Goal: Task Accomplishment & Management: Manage account settings

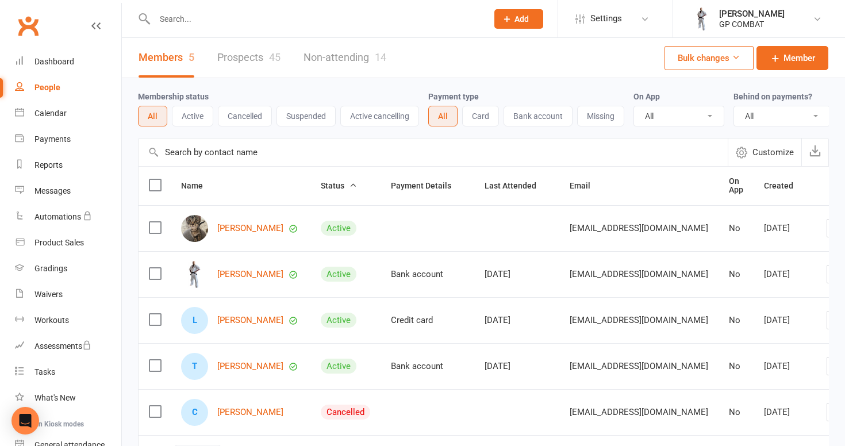
select select "100"
click at [74, 110] on link "Calendar" at bounding box center [68, 114] width 106 height 26
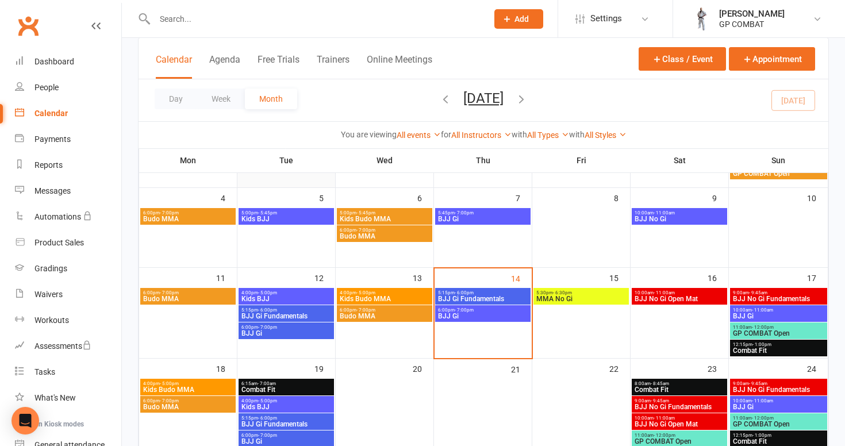
scroll to position [147, 0]
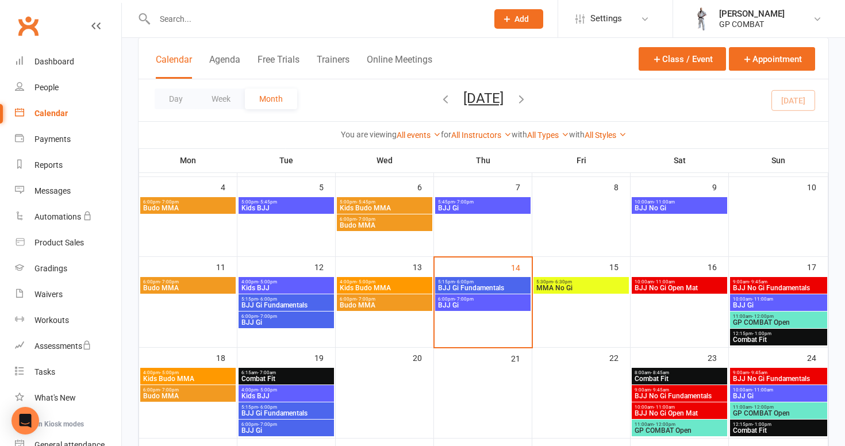
click at [477, 287] on span "BJJ Gi Fundamentals" at bounding box center [482, 287] width 91 height 7
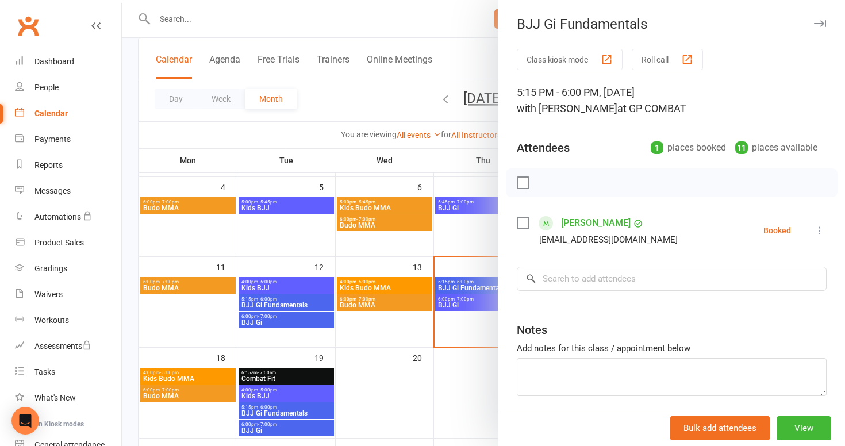
click at [819, 231] on icon at bounding box center [819, 230] width 11 height 11
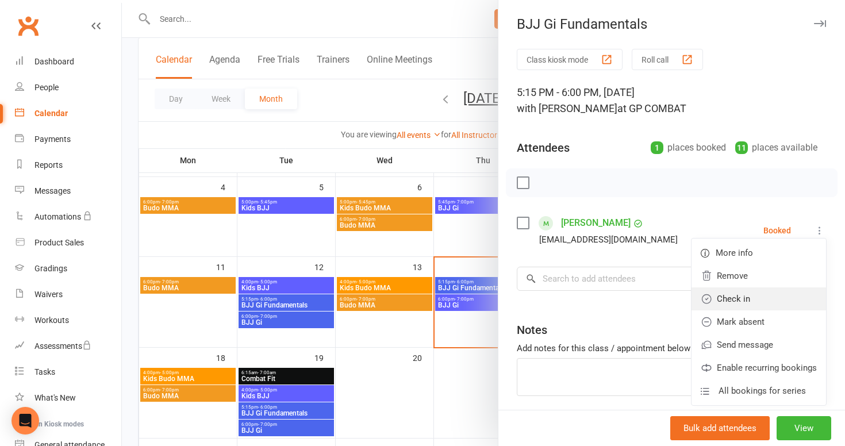
click at [745, 297] on link "Check in" at bounding box center [758, 298] width 134 height 23
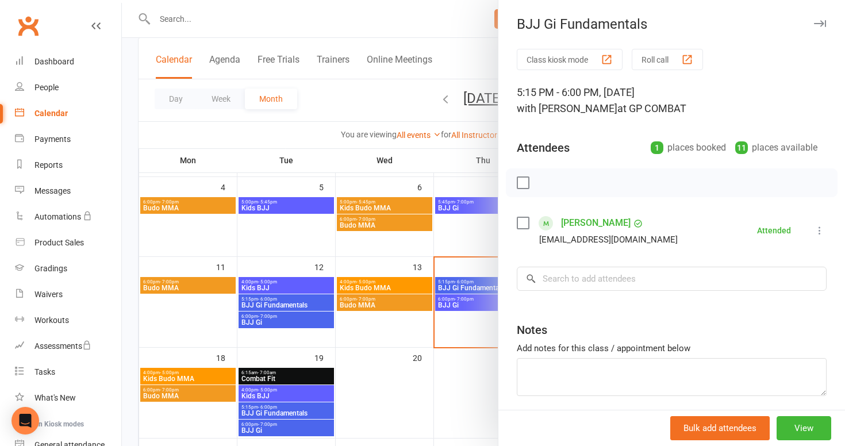
click at [476, 339] on div at bounding box center [483, 223] width 723 height 446
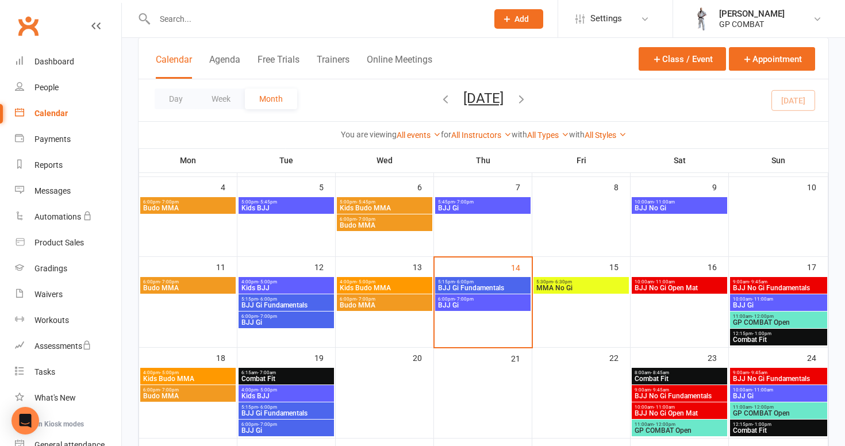
click at [487, 305] on span "BJJ Gi" at bounding box center [482, 305] width 91 height 7
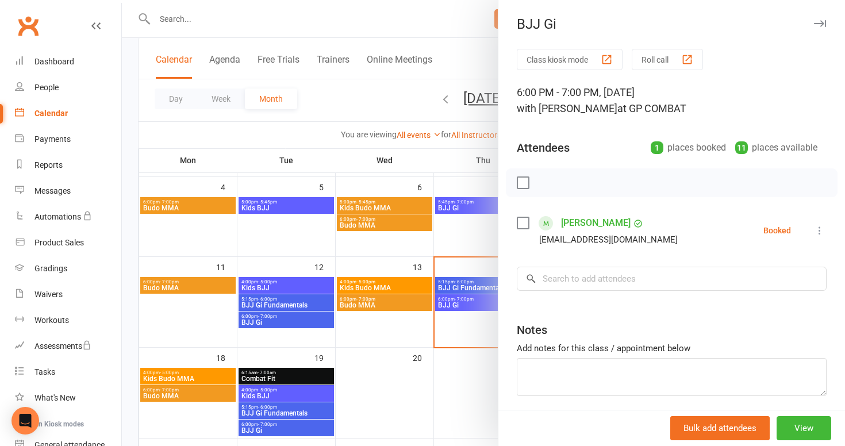
click at [815, 229] on icon at bounding box center [819, 230] width 11 height 11
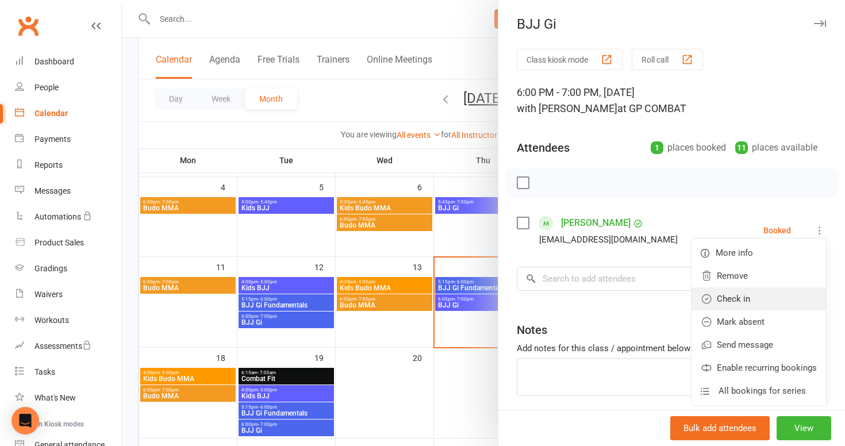
click at [746, 300] on link "Check in" at bounding box center [758, 298] width 134 height 23
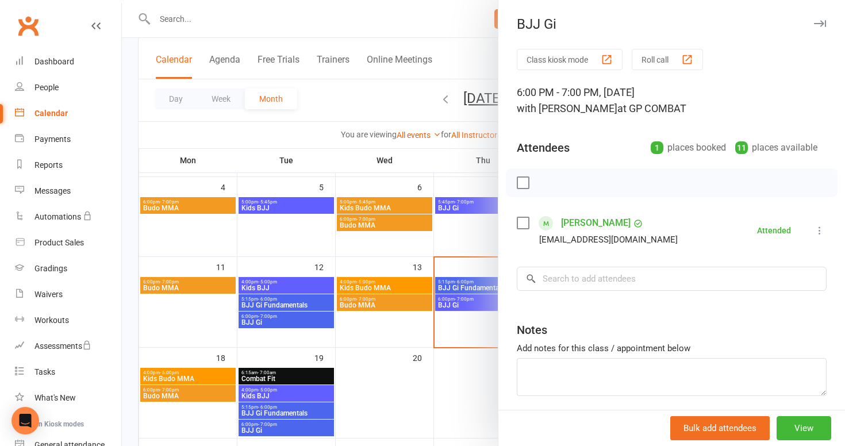
click at [476, 337] on div at bounding box center [483, 223] width 723 height 446
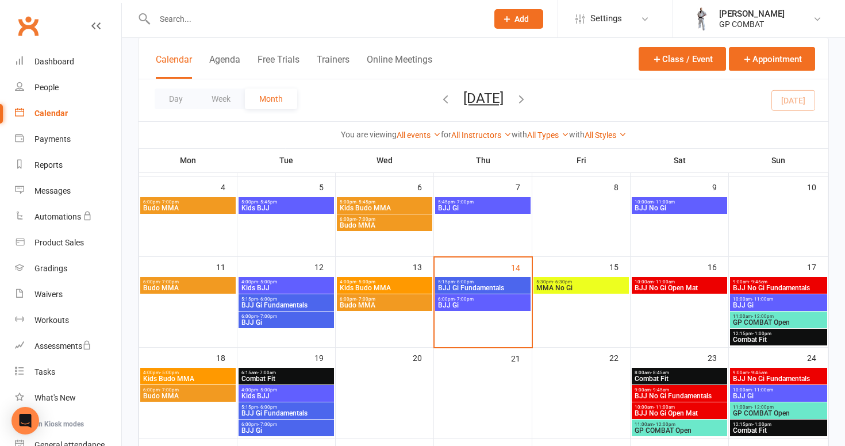
click at [583, 285] on span "MMA No Gi" at bounding box center [580, 287] width 91 height 7
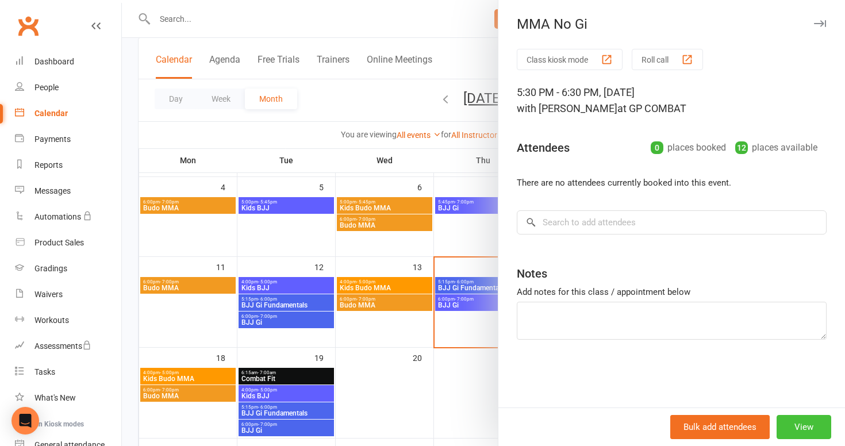
click at [800, 427] on button "View" at bounding box center [803, 427] width 55 height 24
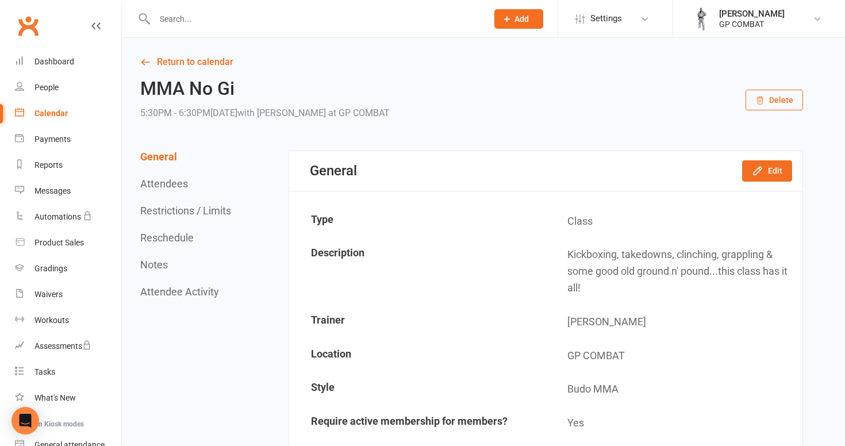
click at [776, 101] on button "Delete" at bounding box center [773, 100] width 57 height 21
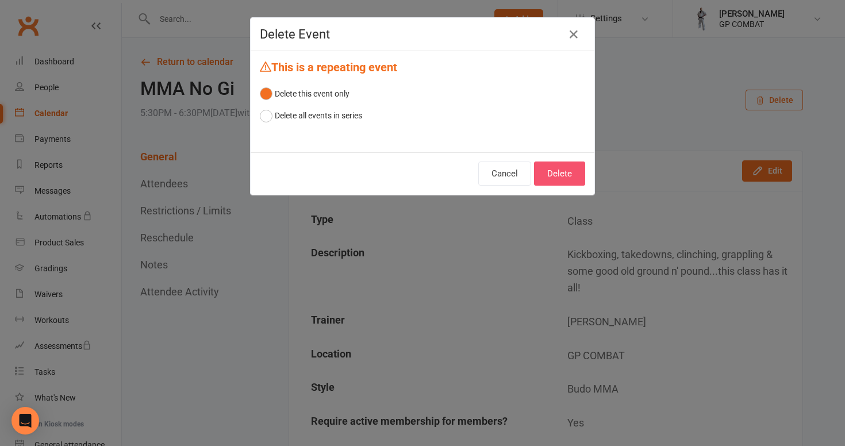
click at [566, 170] on button "Delete" at bounding box center [559, 173] width 51 height 24
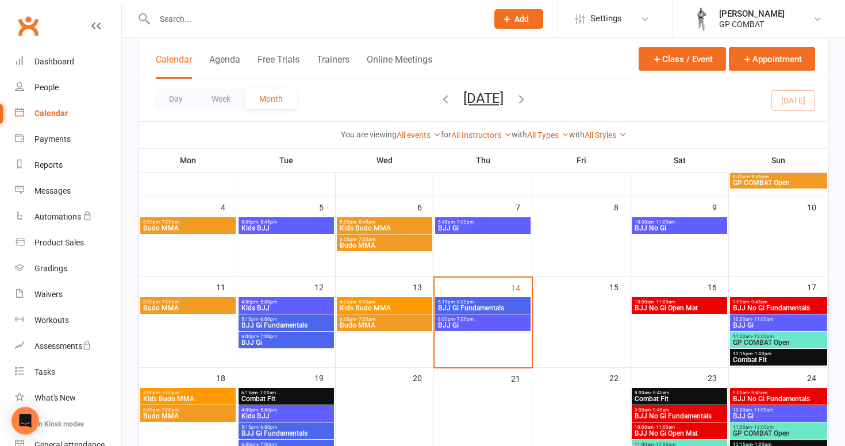
scroll to position [130, 0]
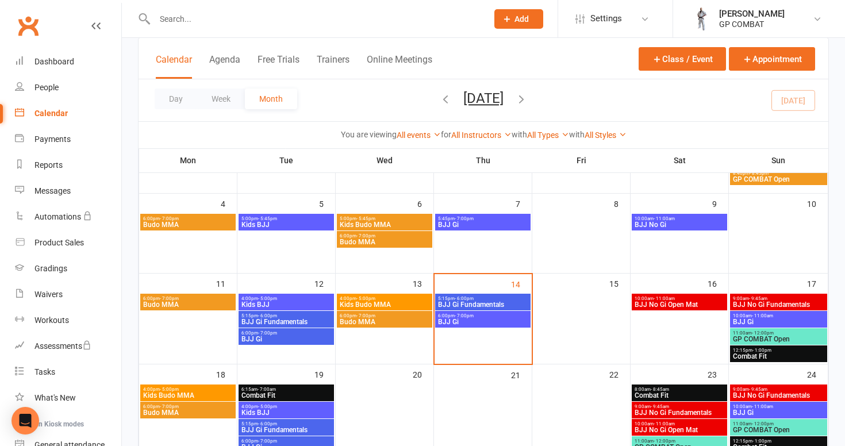
click at [670, 302] on span "BJJ No Gi Open Mat" at bounding box center [679, 304] width 91 height 7
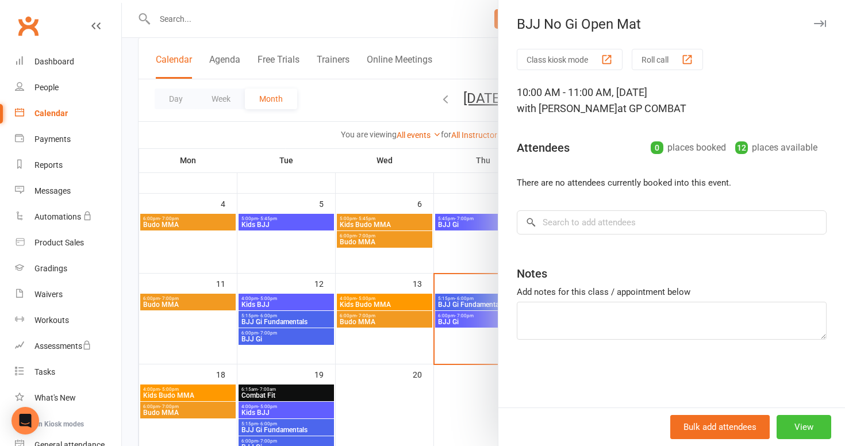
click at [796, 423] on button "View" at bounding box center [803, 427] width 55 height 24
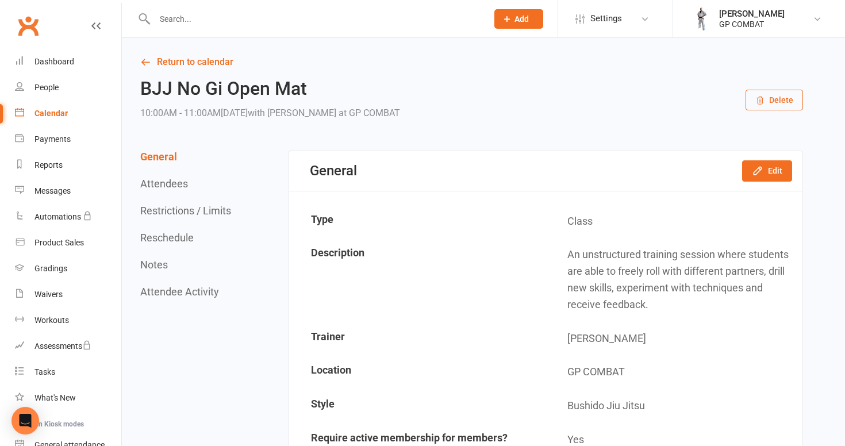
click at [768, 103] on button "Delete" at bounding box center [773, 100] width 57 height 21
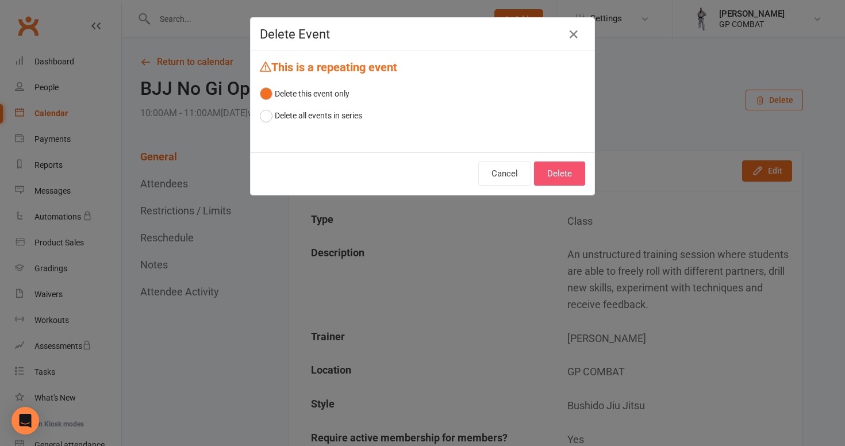
click at [573, 169] on button "Delete" at bounding box center [559, 173] width 51 height 24
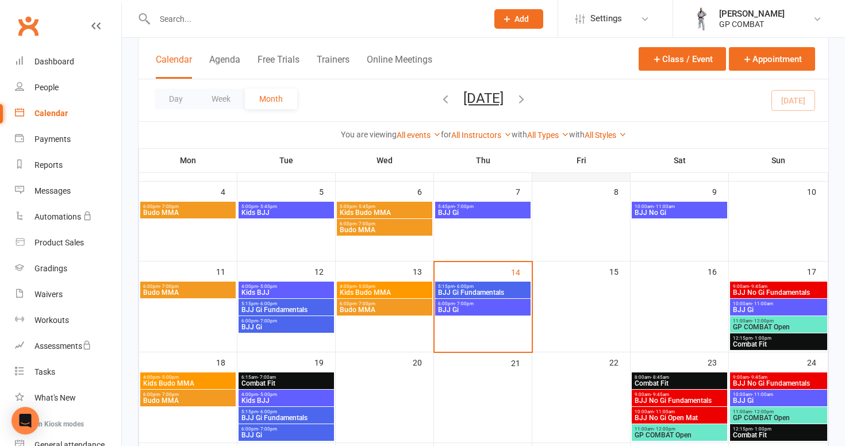
scroll to position [145, 0]
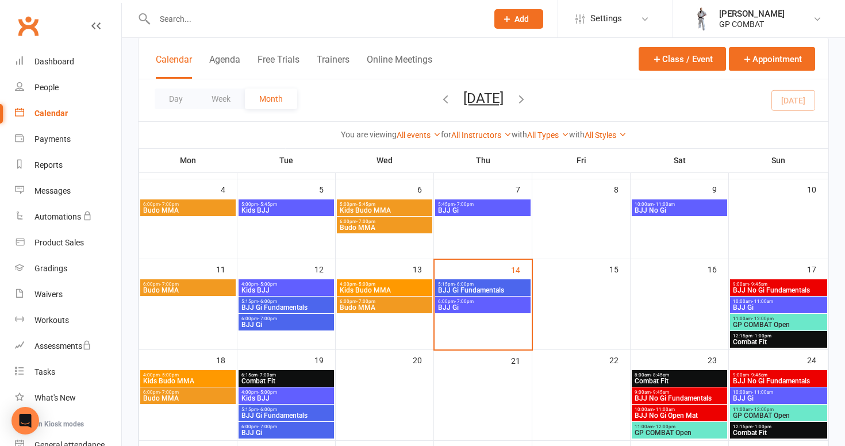
click at [804, 290] on span "BJJ No Gi Fundamentals" at bounding box center [778, 290] width 92 height 7
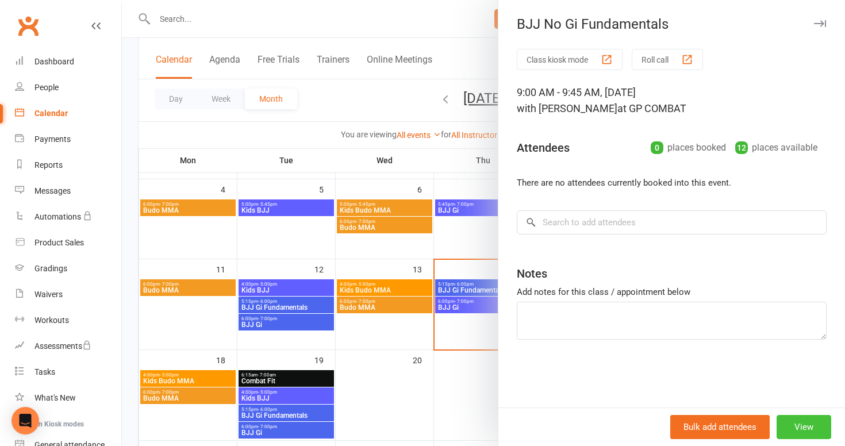
click at [799, 429] on button "View" at bounding box center [803, 427] width 55 height 24
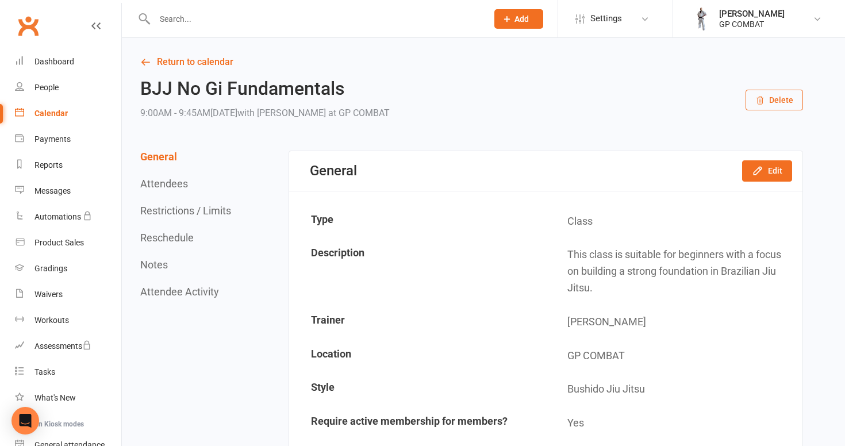
click at [787, 102] on button "Delete" at bounding box center [773, 100] width 57 height 21
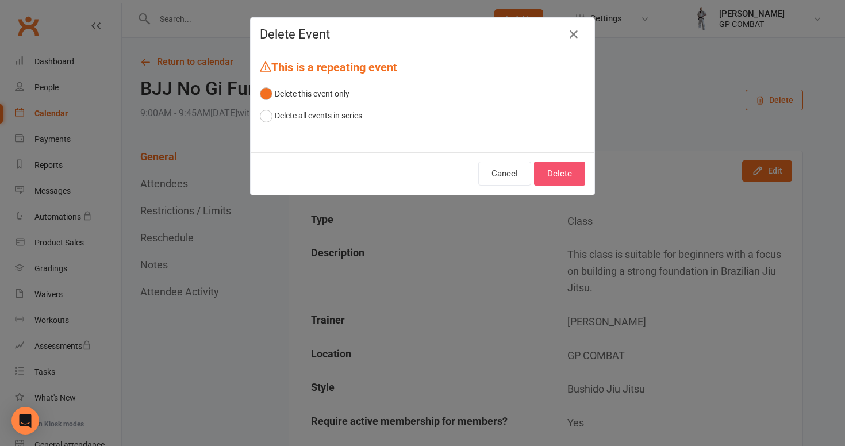
click at [576, 176] on button "Delete" at bounding box center [559, 173] width 51 height 24
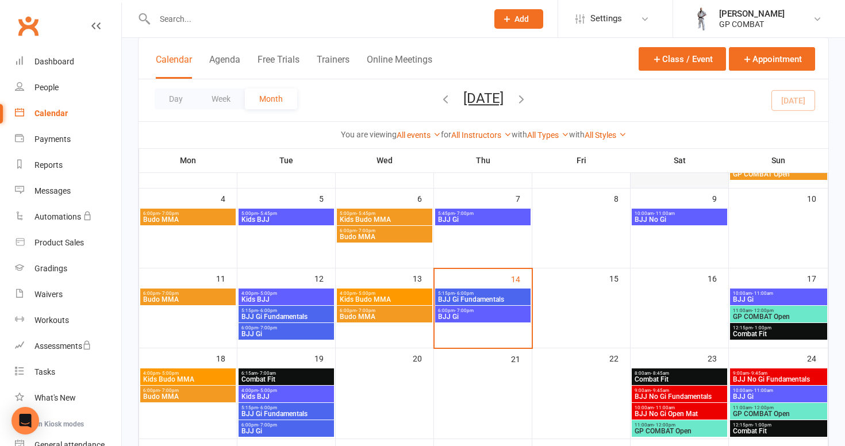
scroll to position [147, 0]
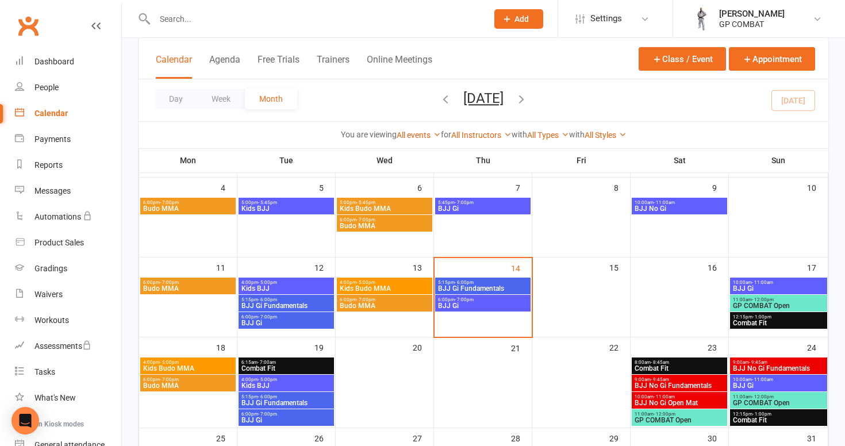
click at [782, 285] on span "BJJ Gi" at bounding box center [778, 288] width 92 height 7
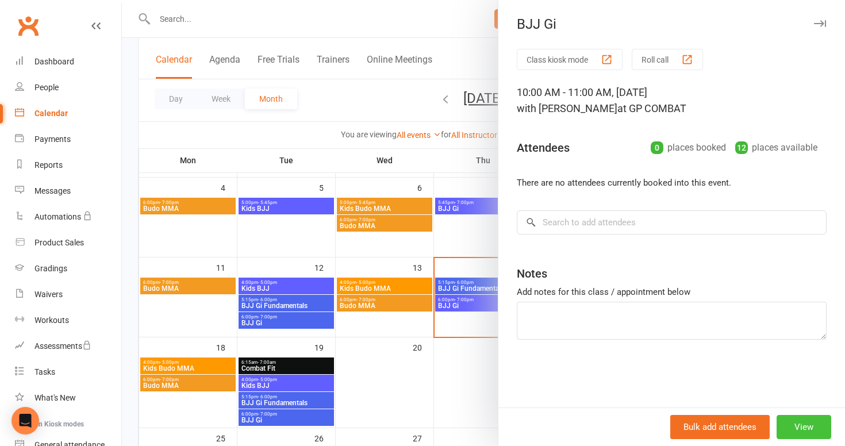
click at [801, 431] on button "View" at bounding box center [803, 427] width 55 height 24
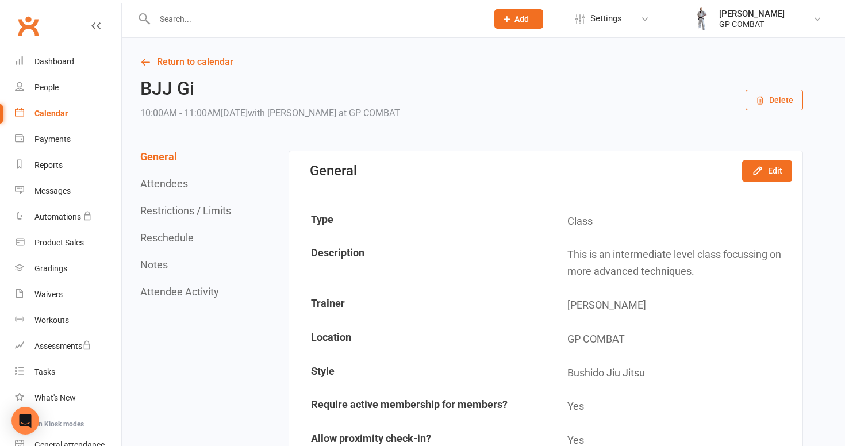
click at [778, 107] on button "Delete" at bounding box center [773, 100] width 57 height 21
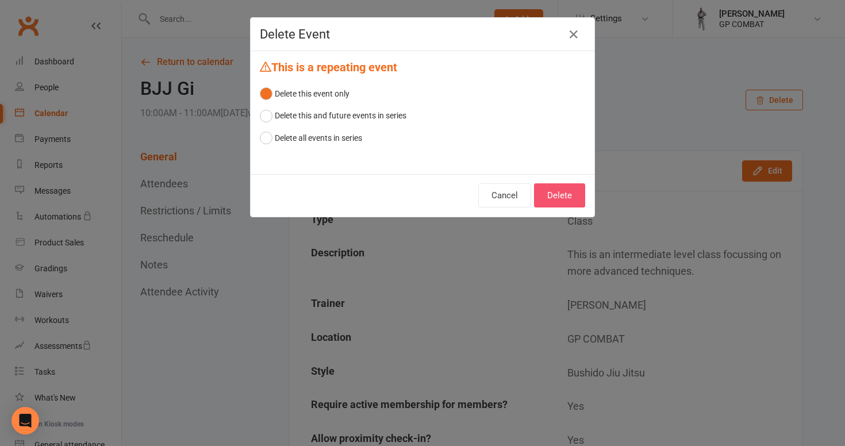
click at [561, 192] on button "Delete" at bounding box center [559, 195] width 51 height 24
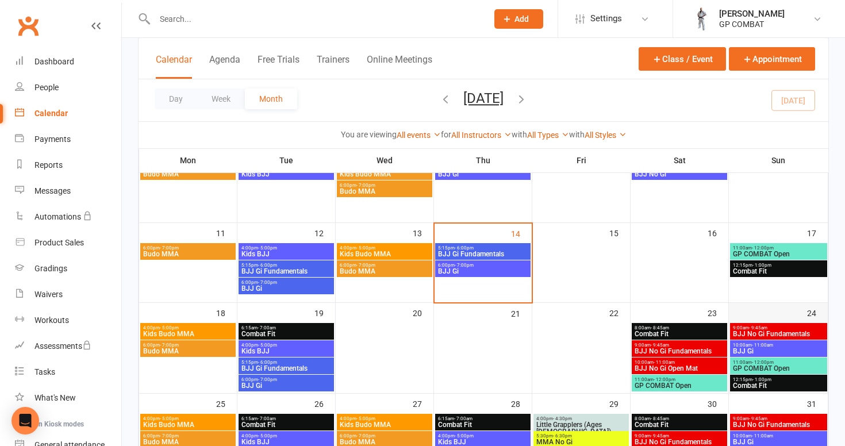
scroll to position [176, 0]
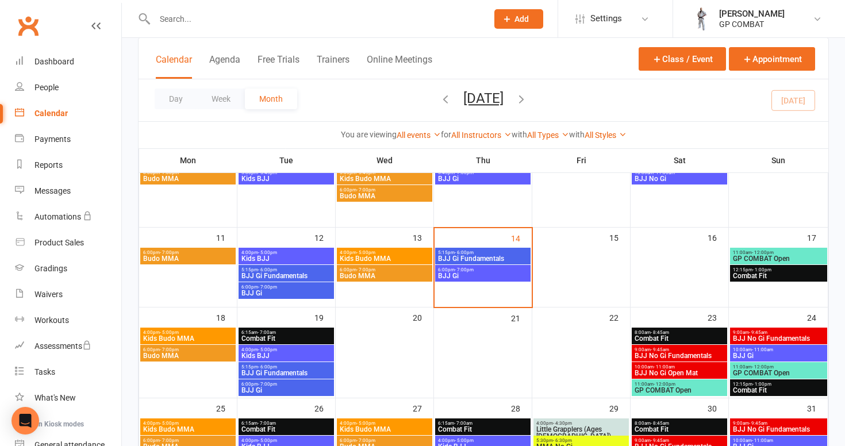
click at [795, 255] on span "GP COMBAT Open" at bounding box center [778, 258] width 92 height 7
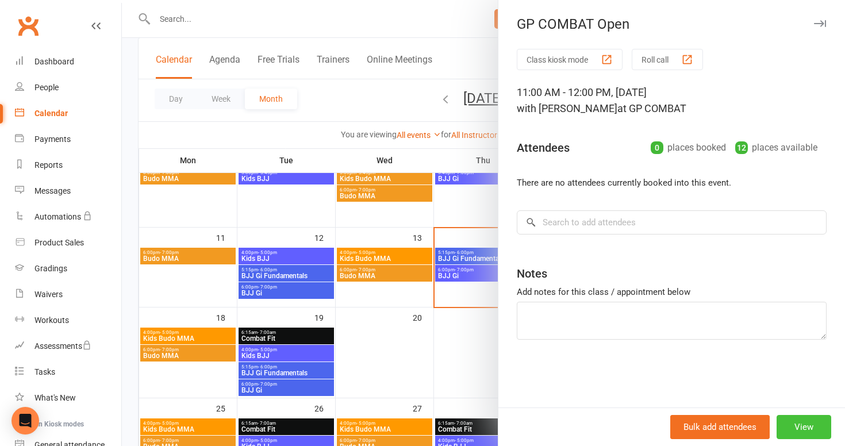
click at [800, 428] on button "View" at bounding box center [803, 427] width 55 height 24
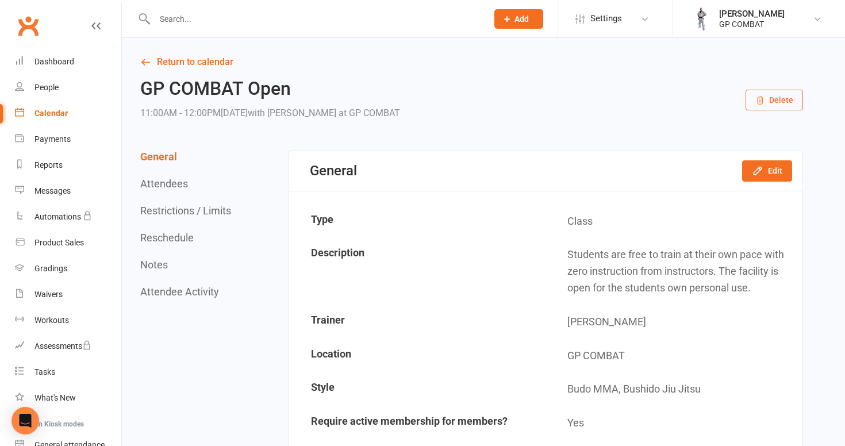
click at [766, 95] on button "Delete" at bounding box center [773, 100] width 57 height 21
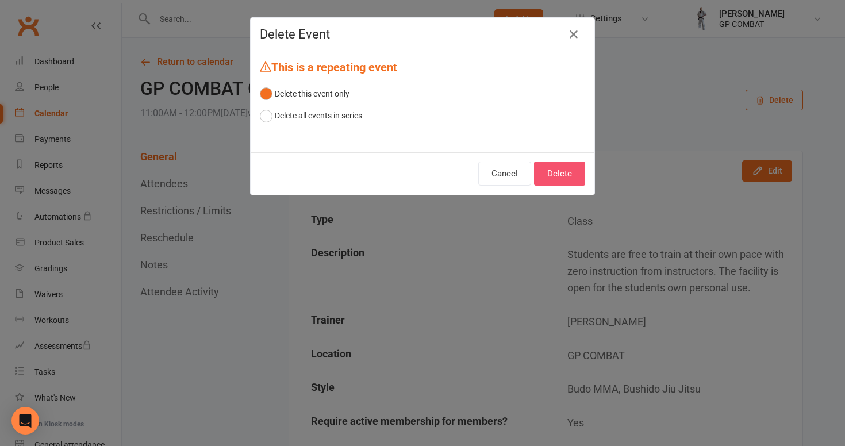
click at [556, 175] on button "Delete" at bounding box center [559, 173] width 51 height 24
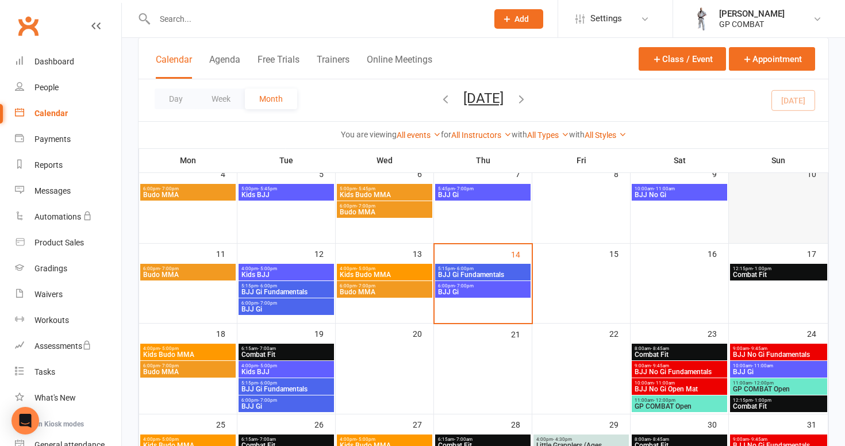
scroll to position [164, 0]
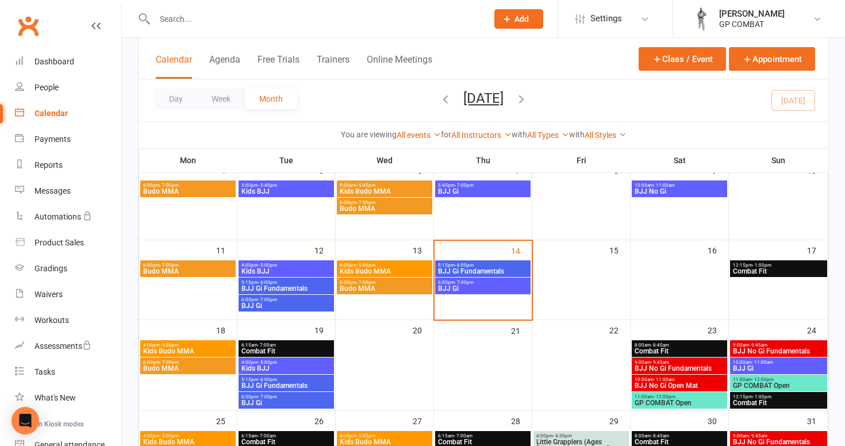
click at [779, 268] on span "Combat Fit" at bounding box center [778, 271] width 92 height 7
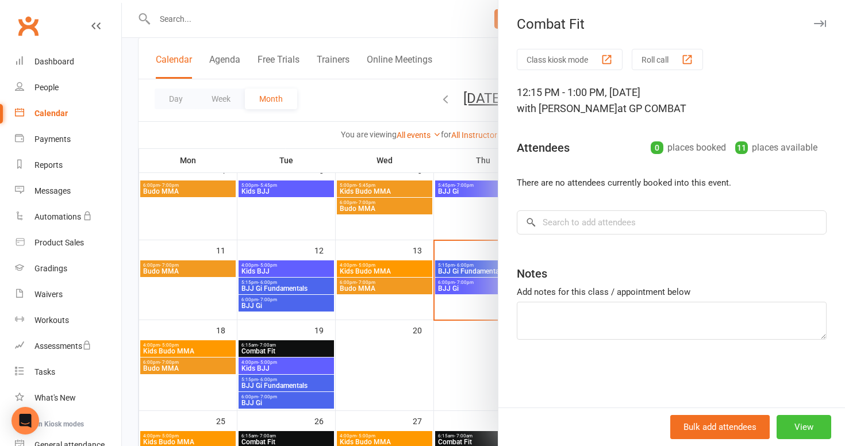
click at [799, 425] on button "View" at bounding box center [803, 427] width 55 height 24
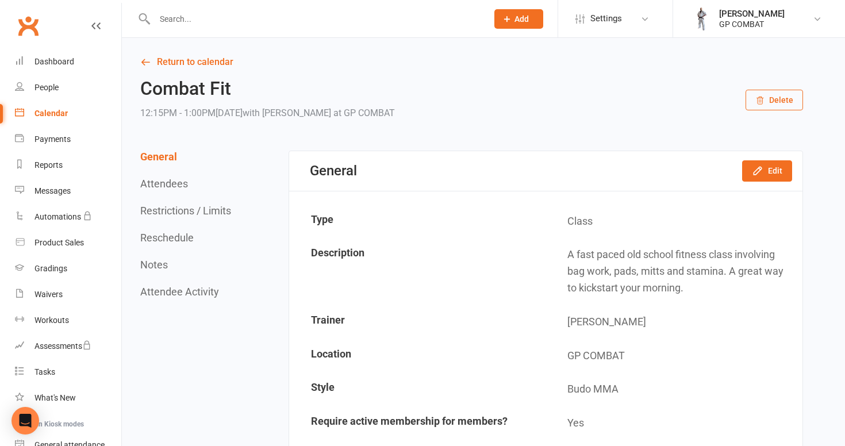
click at [777, 103] on button "Delete" at bounding box center [773, 100] width 57 height 21
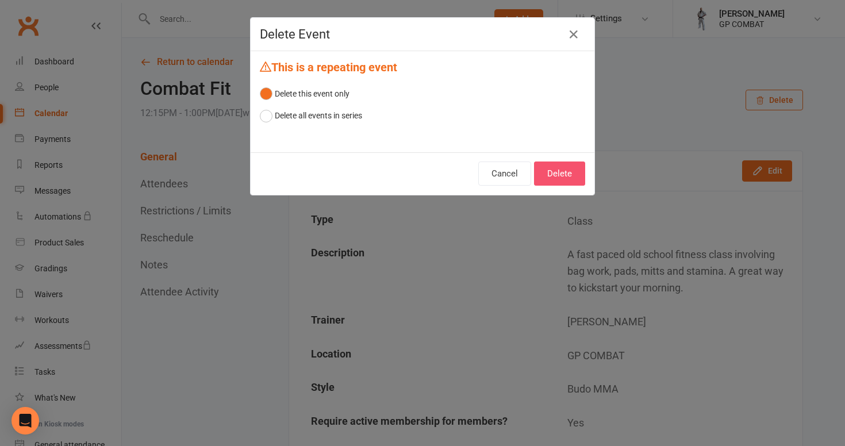
click at [576, 170] on button "Delete" at bounding box center [559, 173] width 51 height 24
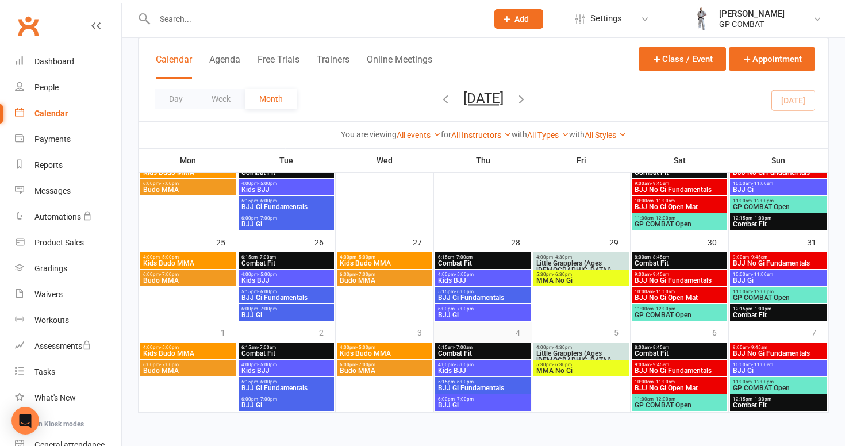
scroll to position [352, 0]
click at [206, 260] on span "Kids Budo MMA" at bounding box center [187, 263] width 91 height 7
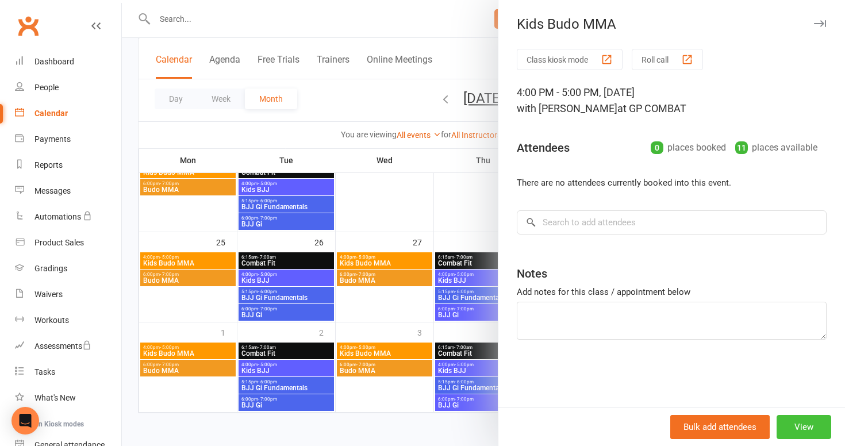
click at [805, 432] on button "View" at bounding box center [803, 427] width 55 height 24
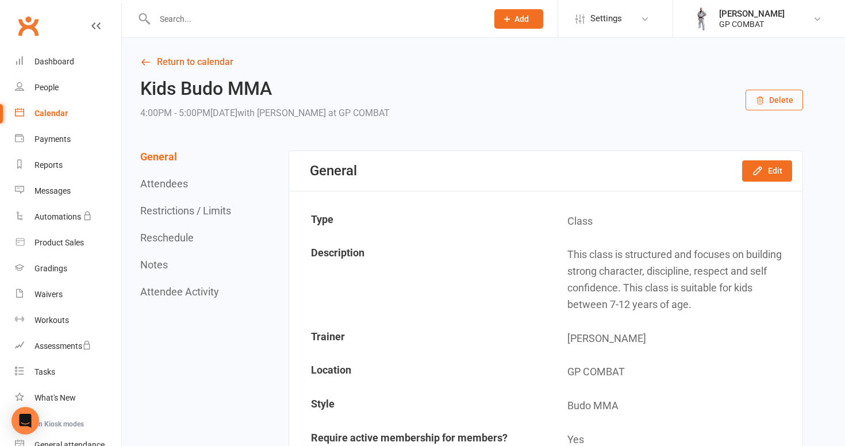
click at [781, 102] on button "Delete" at bounding box center [773, 100] width 57 height 21
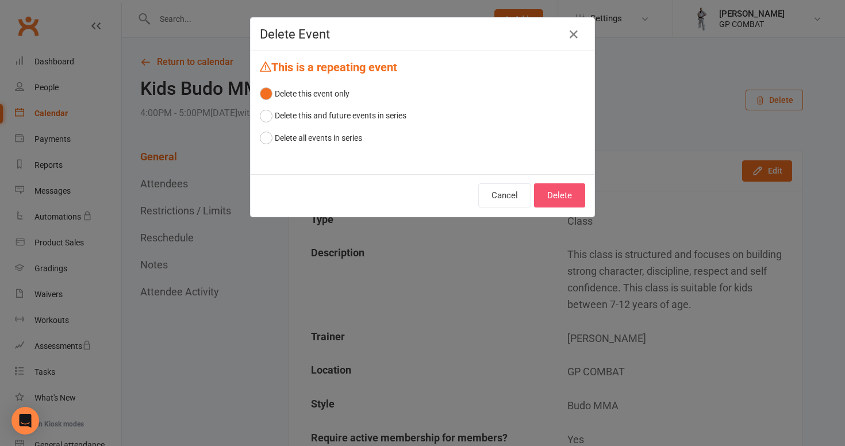
click at [564, 198] on button "Delete" at bounding box center [559, 195] width 51 height 24
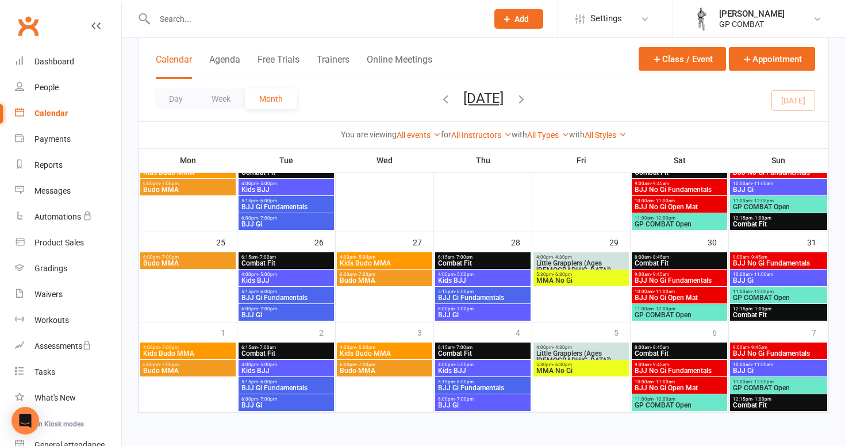
scroll to position [352, 0]
click at [183, 259] on div at bounding box center [187, 286] width 95 height 69
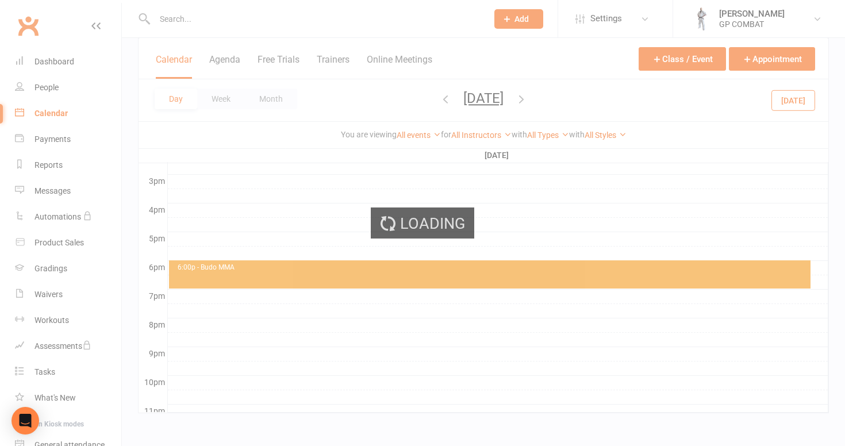
scroll to position [0, 0]
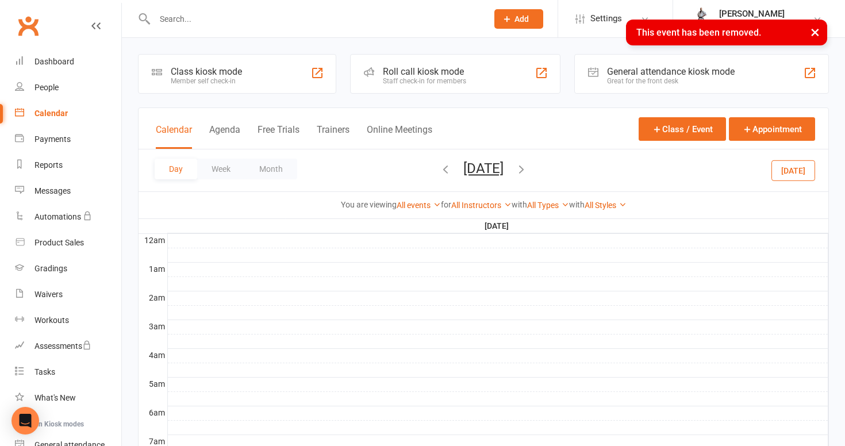
click at [74, 111] on link "Calendar" at bounding box center [68, 114] width 106 height 26
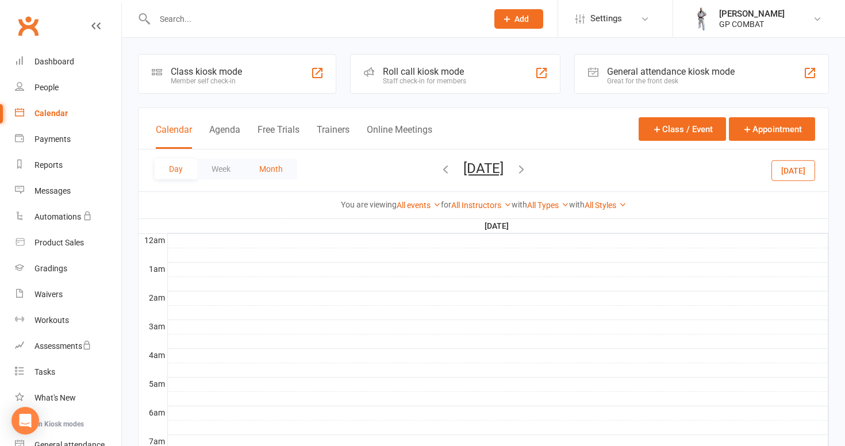
click at [271, 168] on button "Month" at bounding box center [271, 169] width 52 height 21
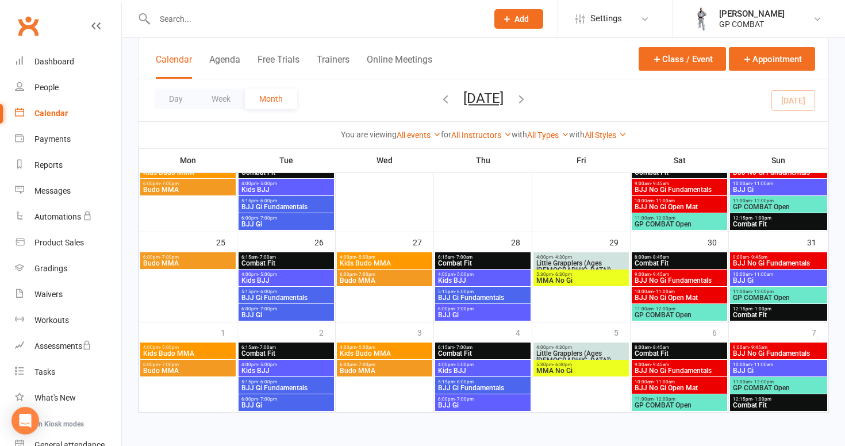
scroll to position [348, 0]
click at [205, 255] on span "6:00pm - 7:00pm" at bounding box center [187, 257] width 91 height 5
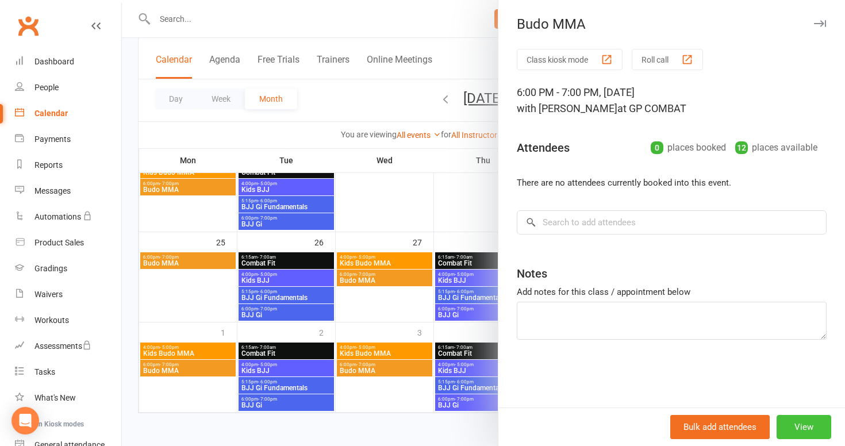
click at [801, 426] on button "View" at bounding box center [803, 427] width 55 height 24
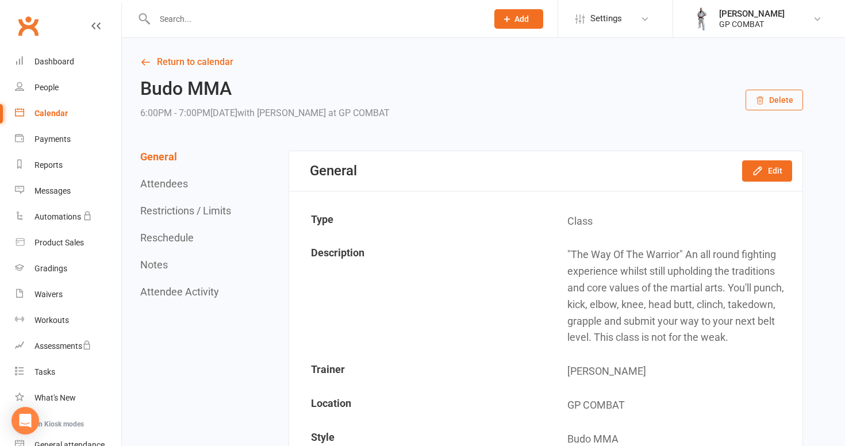
click at [772, 99] on button "Delete" at bounding box center [773, 100] width 57 height 21
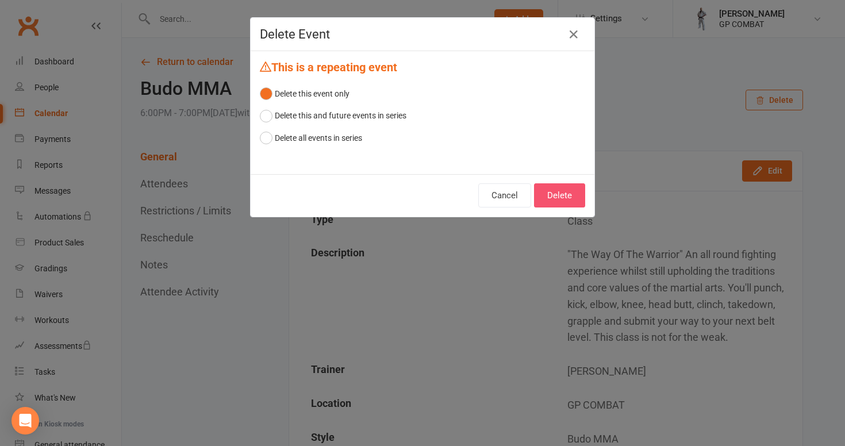
click at [564, 194] on button "Delete" at bounding box center [559, 195] width 51 height 24
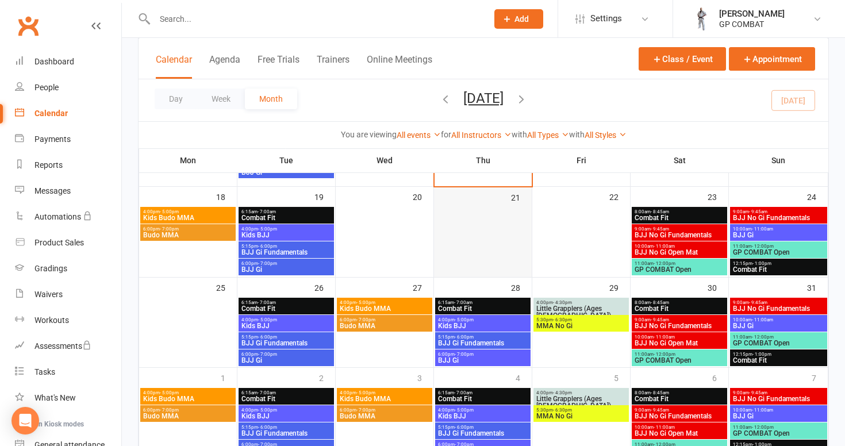
scroll to position [298, 0]
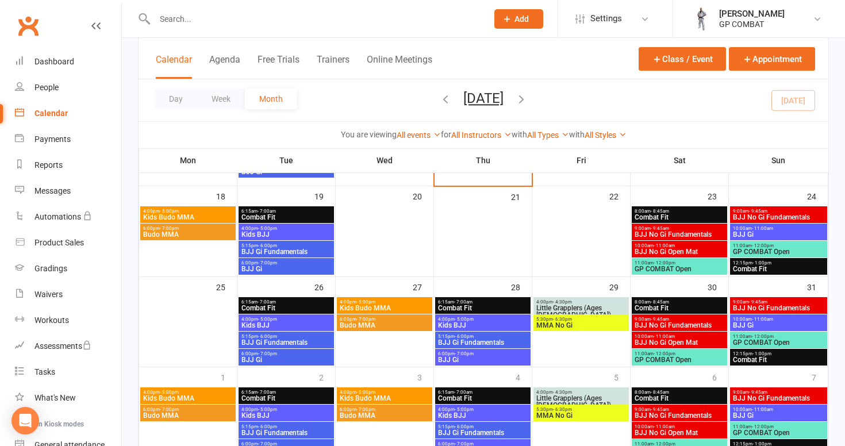
click at [288, 306] on span "Combat Fit" at bounding box center [286, 308] width 91 height 7
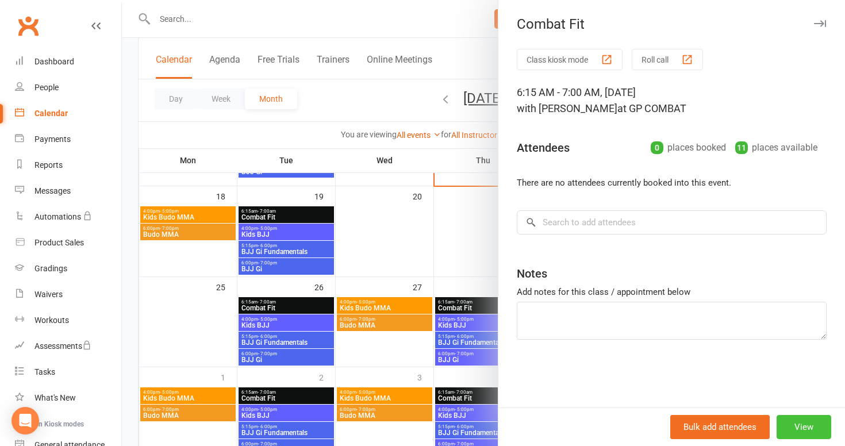
click at [792, 425] on button "View" at bounding box center [803, 427] width 55 height 24
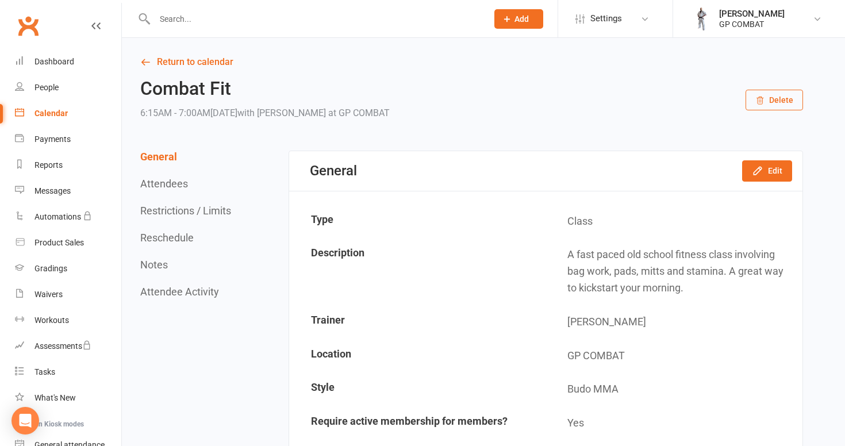
click at [778, 99] on button "Delete" at bounding box center [773, 100] width 57 height 21
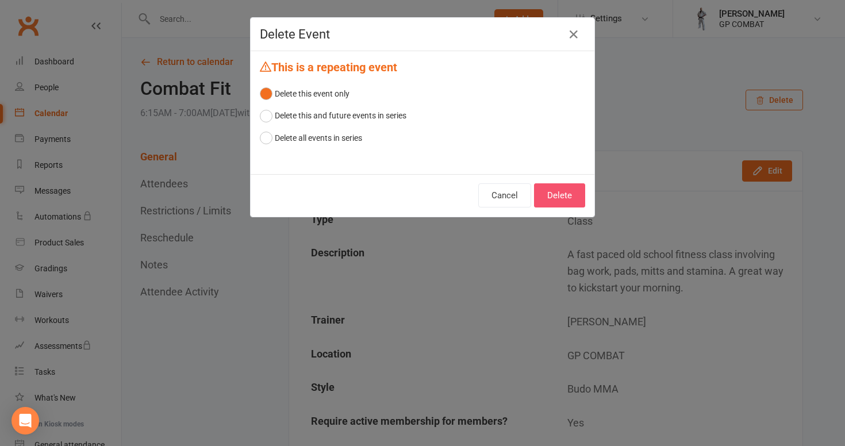
click at [562, 196] on button "Delete" at bounding box center [559, 195] width 51 height 24
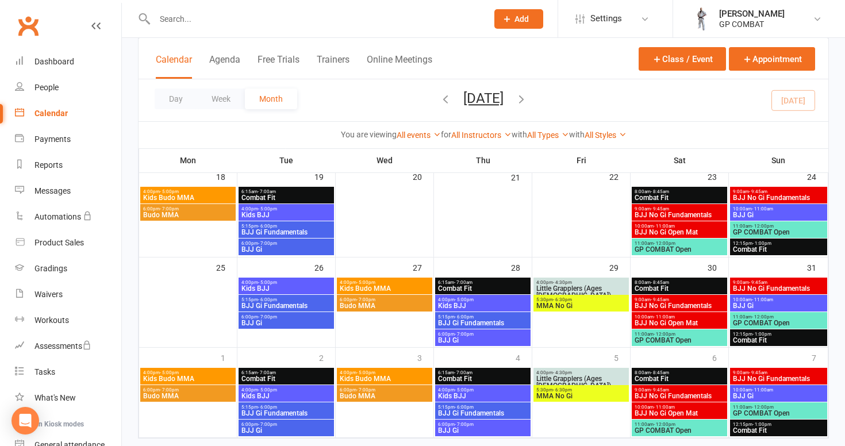
scroll to position [319, 0]
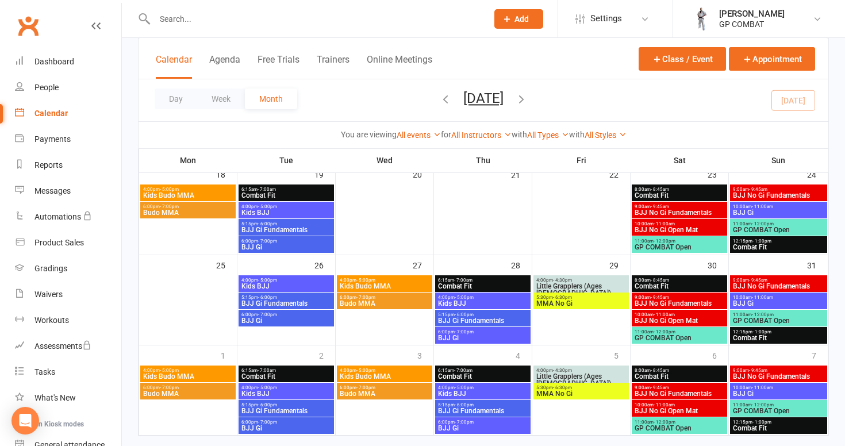
click at [301, 282] on span "4:00pm - 5:00pm" at bounding box center [286, 279] width 91 height 5
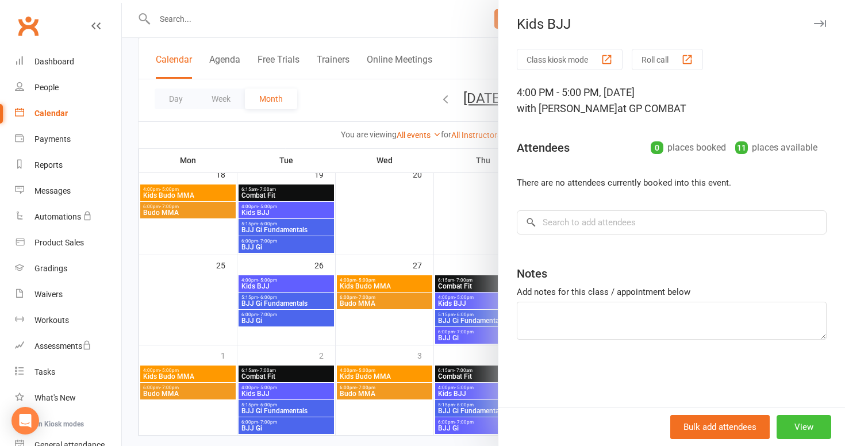
click at [787, 426] on button "View" at bounding box center [803, 427] width 55 height 24
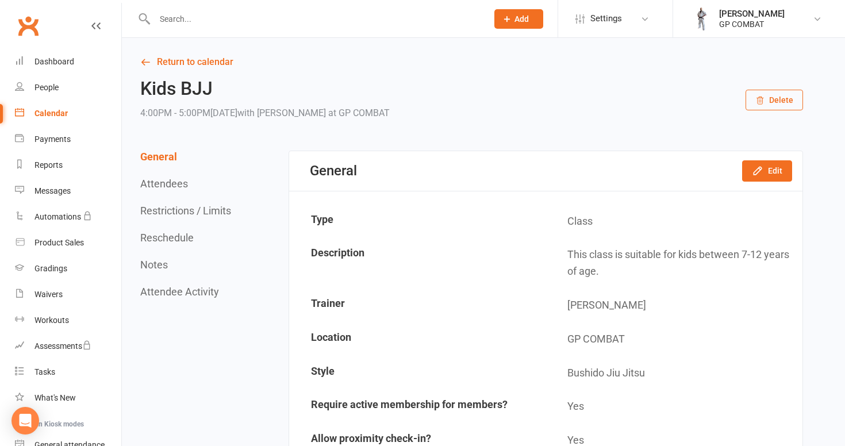
click at [773, 99] on button "Delete" at bounding box center [773, 100] width 57 height 21
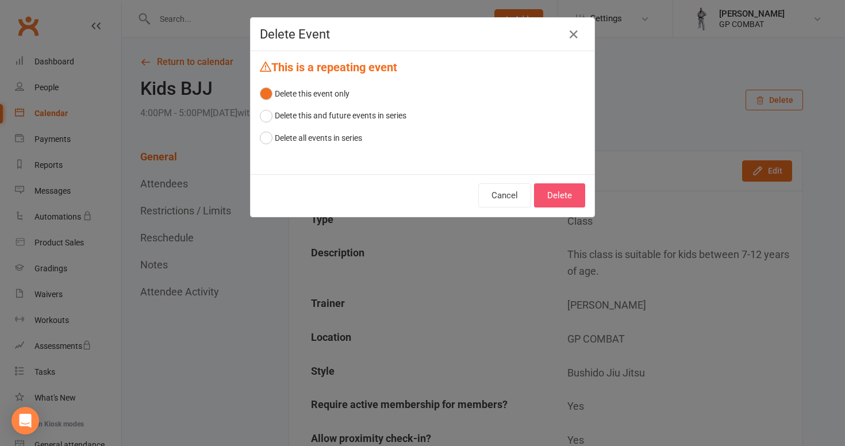
click at [556, 195] on button "Delete" at bounding box center [559, 195] width 51 height 24
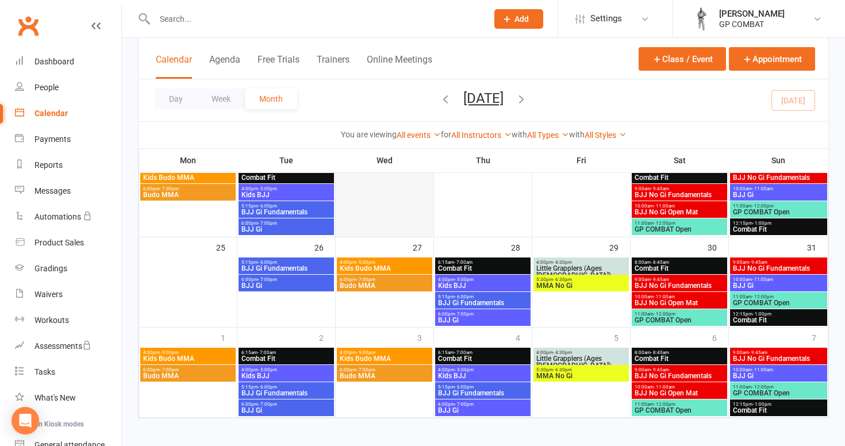
scroll to position [290, 0]
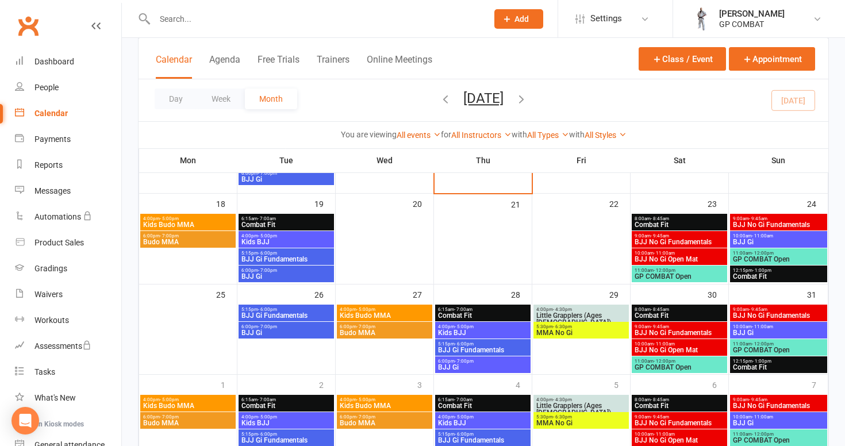
click at [303, 310] on span "5:15pm - 6:00pm" at bounding box center [286, 309] width 91 height 5
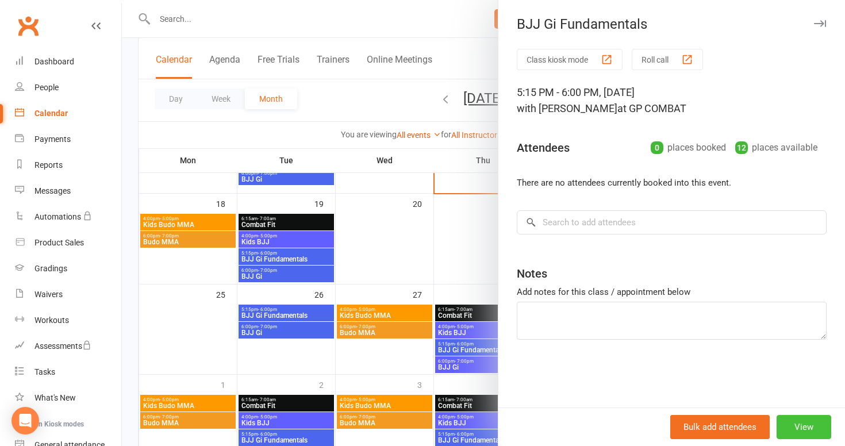
click at [800, 426] on button "View" at bounding box center [803, 427] width 55 height 24
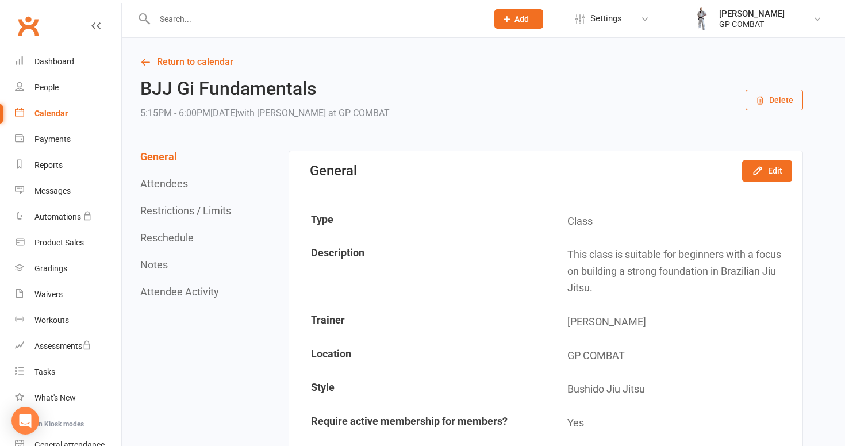
click at [764, 95] on button "Delete" at bounding box center [773, 100] width 57 height 21
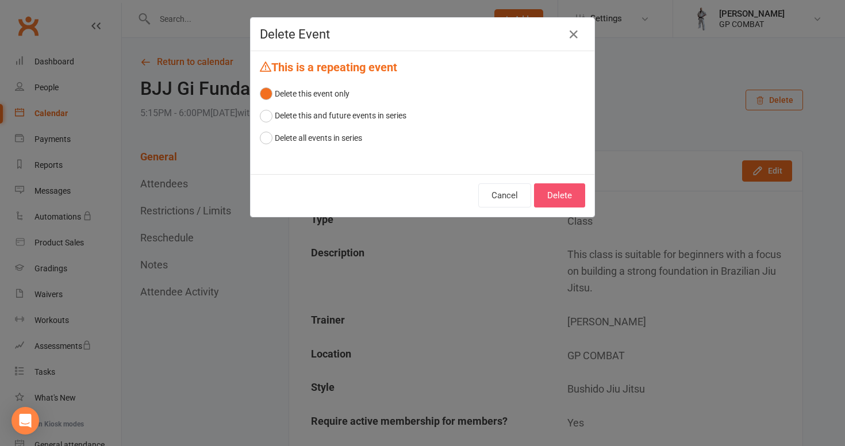
click at [566, 192] on button "Delete" at bounding box center [559, 195] width 51 height 24
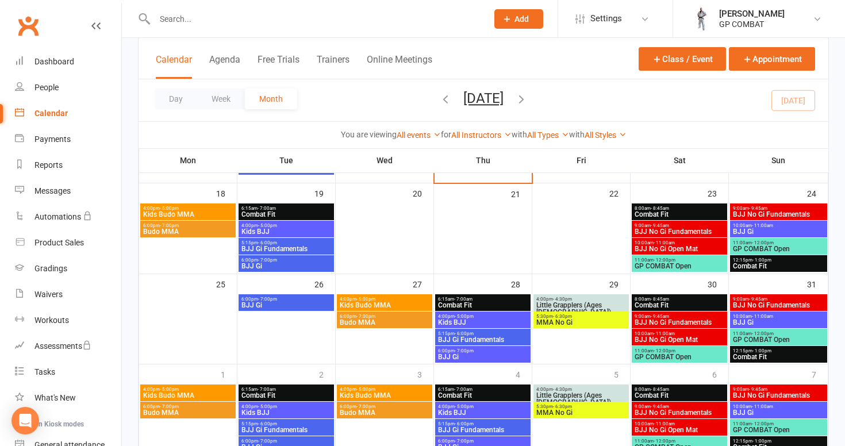
scroll to position [294, 0]
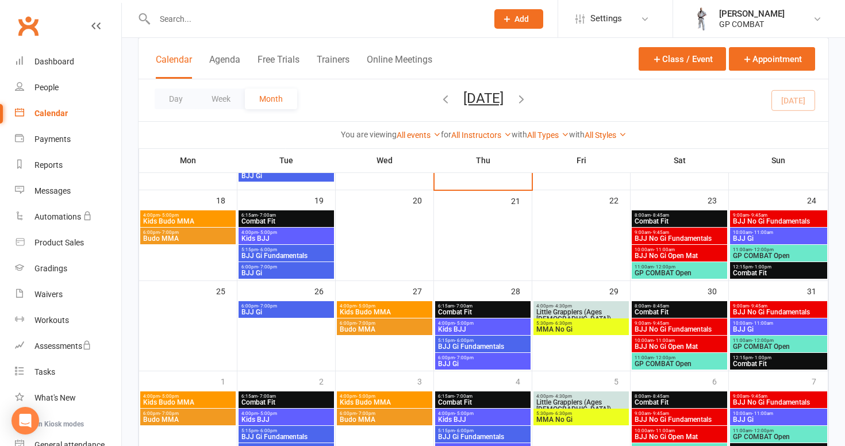
click at [279, 311] on span "BJJ Gi" at bounding box center [286, 312] width 91 height 7
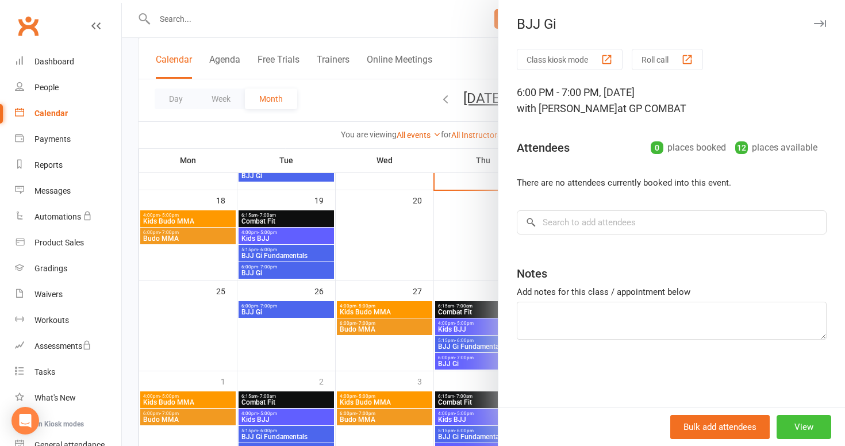
click at [811, 426] on button "View" at bounding box center [803, 427] width 55 height 24
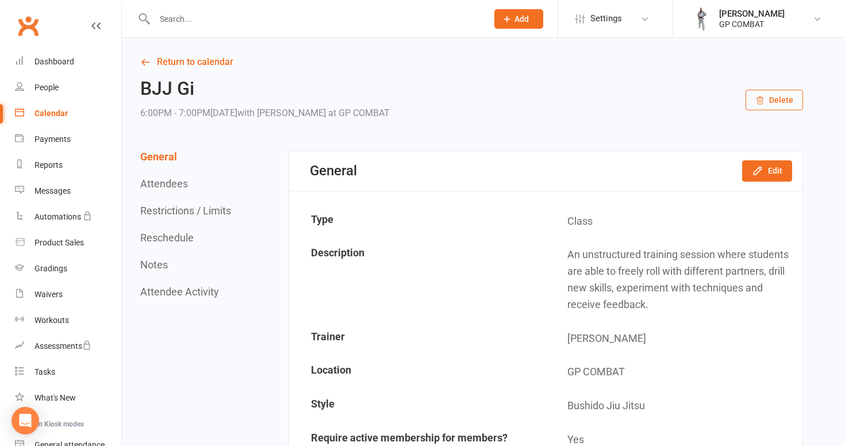
click at [781, 98] on button "Delete" at bounding box center [773, 100] width 57 height 21
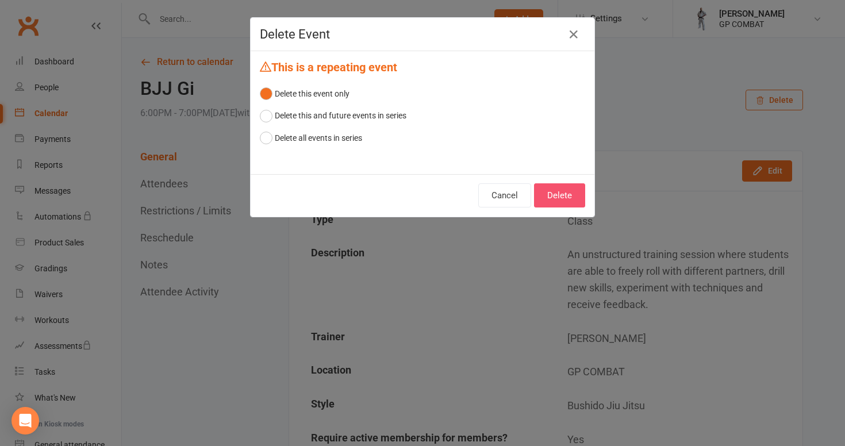
click at [558, 190] on button "Delete" at bounding box center [559, 195] width 51 height 24
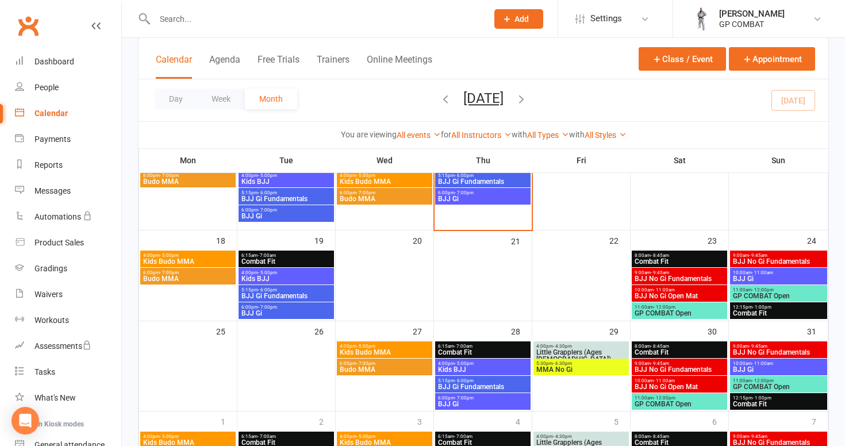
scroll to position [255, 0]
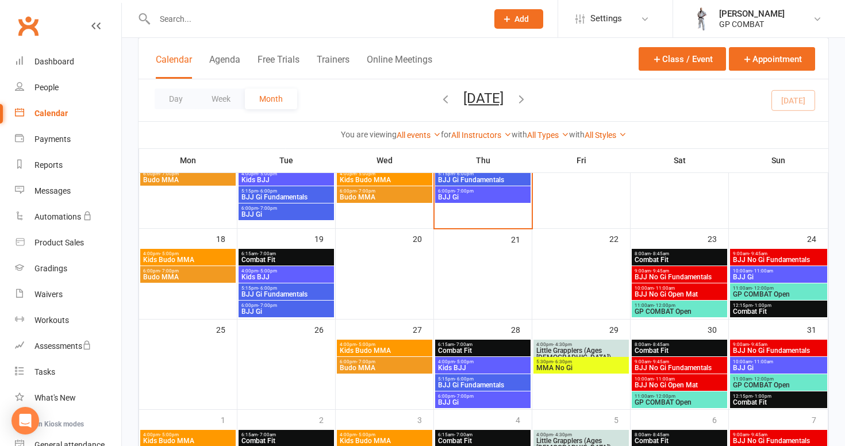
click at [383, 347] on span "Kids Budo MMA" at bounding box center [384, 350] width 91 height 7
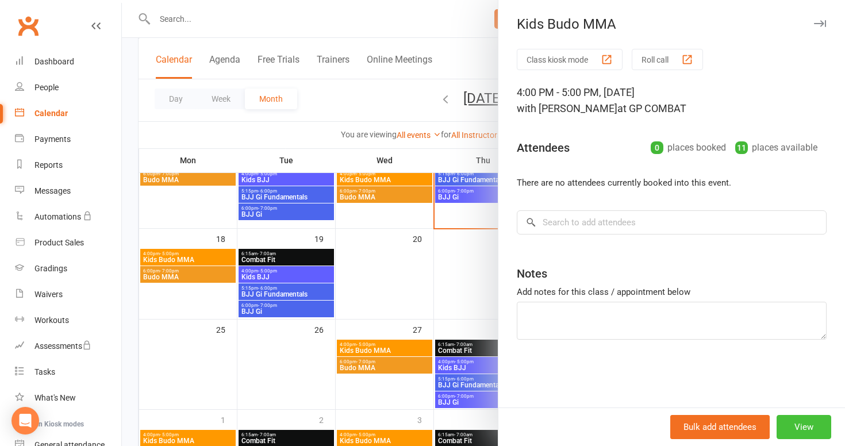
click at [802, 424] on button "View" at bounding box center [803, 427] width 55 height 24
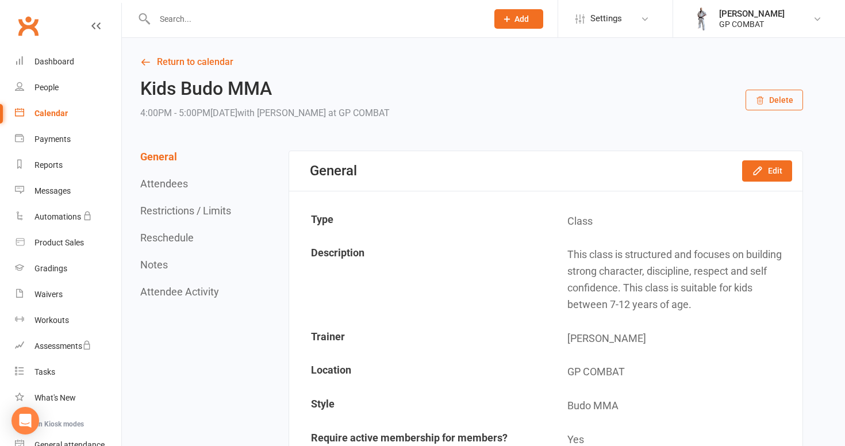
click at [782, 95] on button "Delete" at bounding box center [773, 100] width 57 height 21
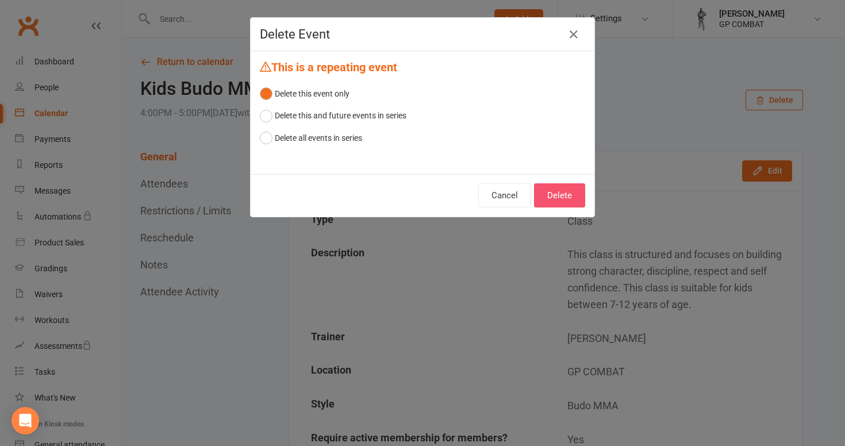
click at [550, 196] on button "Delete" at bounding box center [559, 195] width 51 height 24
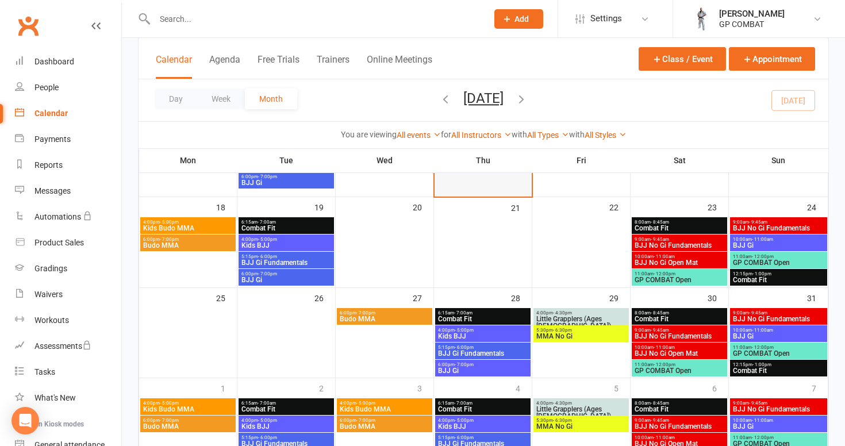
scroll to position [290, 0]
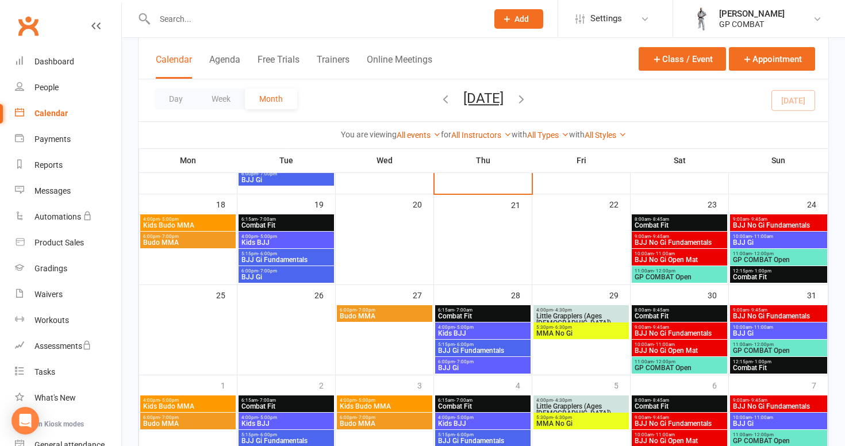
click at [391, 313] on span "Budo MMA" at bounding box center [384, 316] width 91 height 7
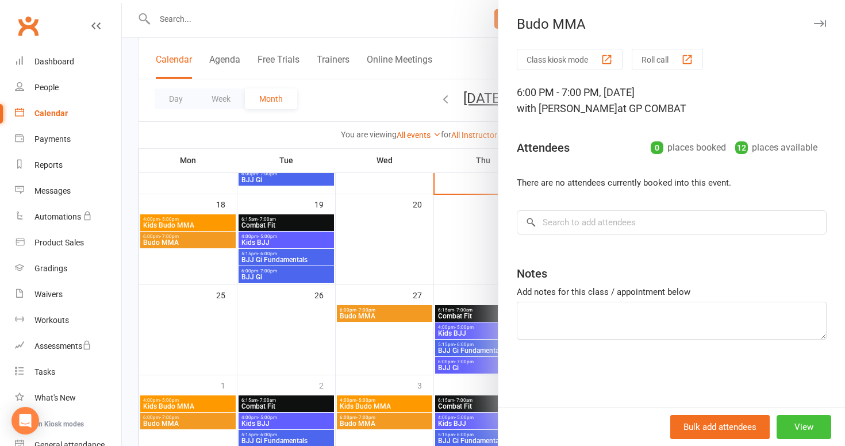
click at [800, 419] on button "View" at bounding box center [803, 427] width 55 height 24
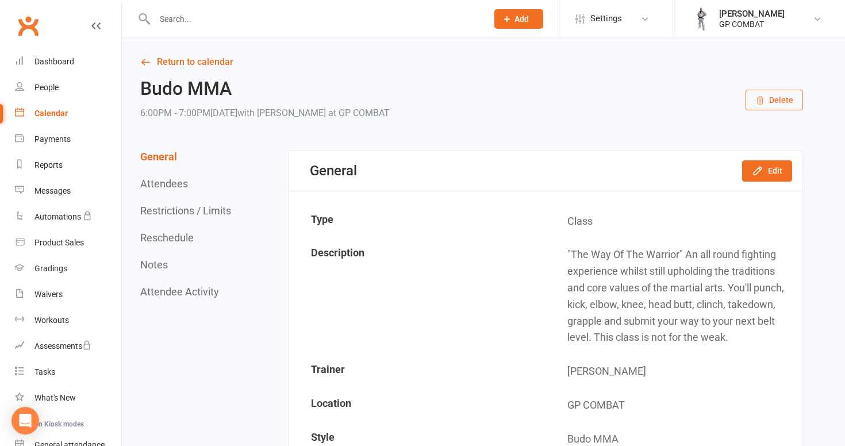
click at [778, 94] on button "Delete" at bounding box center [773, 100] width 57 height 21
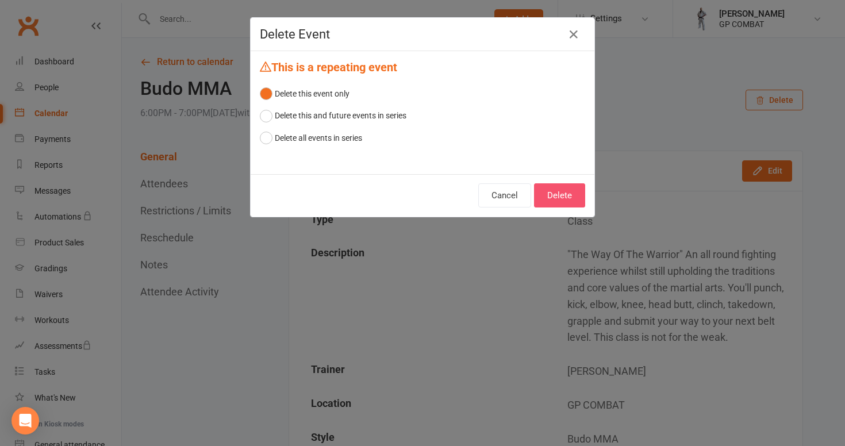
click at [565, 193] on button "Delete" at bounding box center [559, 195] width 51 height 24
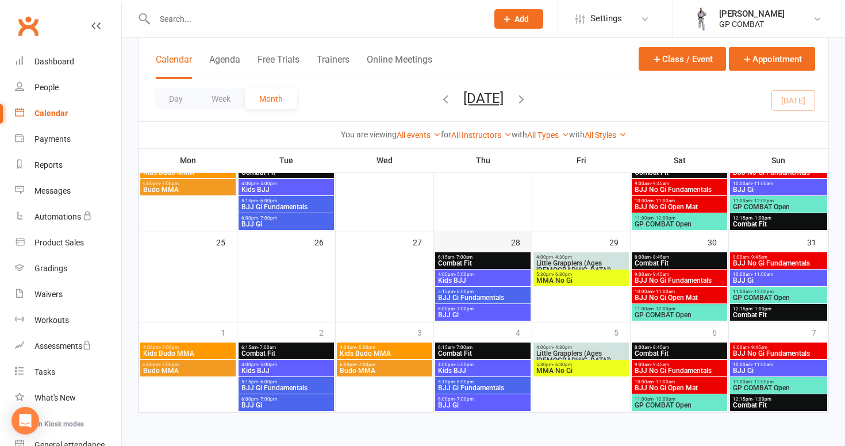
scroll to position [352, 0]
click at [500, 350] on span "Combat Fit" at bounding box center [482, 353] width 91 height 7
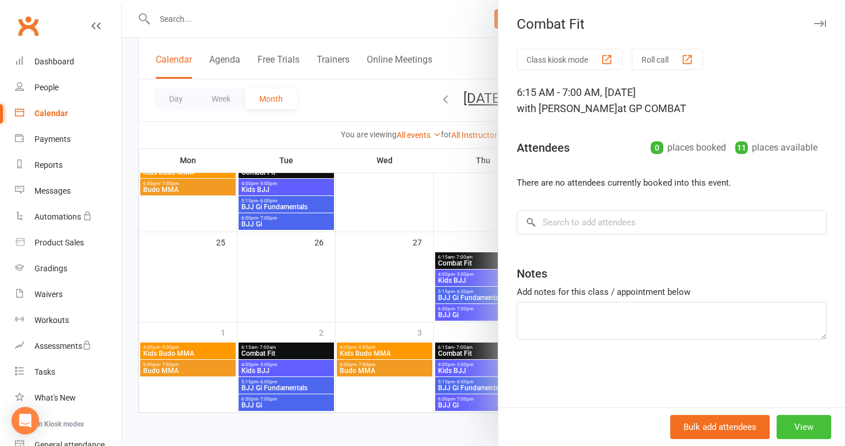
click at [810, 423] on button "View" at bounding box center [803, 427] width 55 height 24
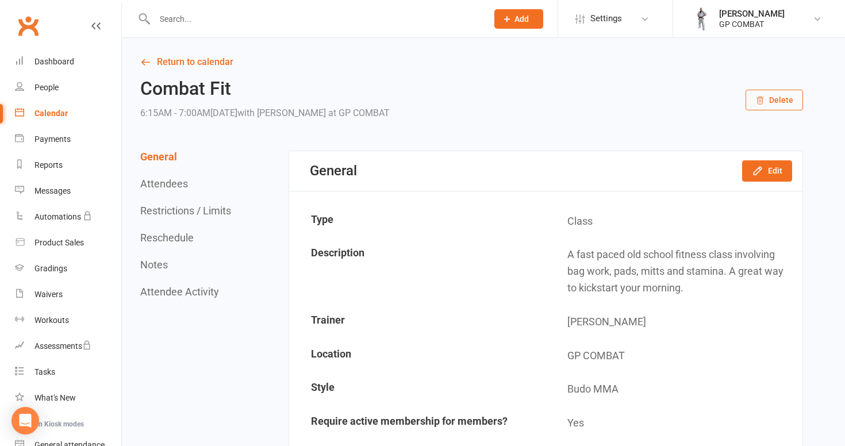
click at [770, 102] on button "Delete" at bounding box center [773, 100] width 57 height 21
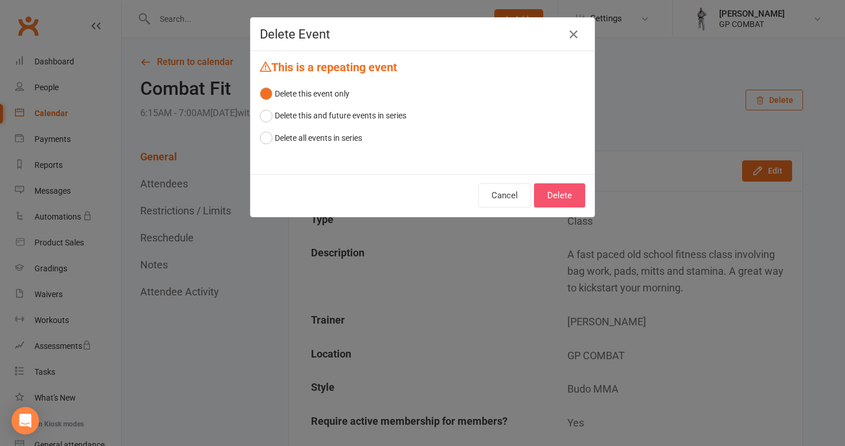
click at [560, 192] on button "Delete" at bounding box center [559, 195] width 51 height 24
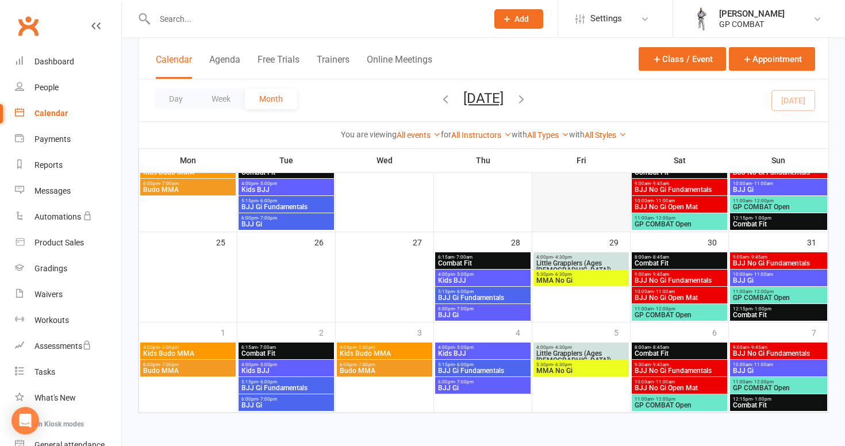
scroll to position [352, 0]
click at [478, 350] on span "Kids BJJ" at bounding box center [482, 353] width 91 height 7
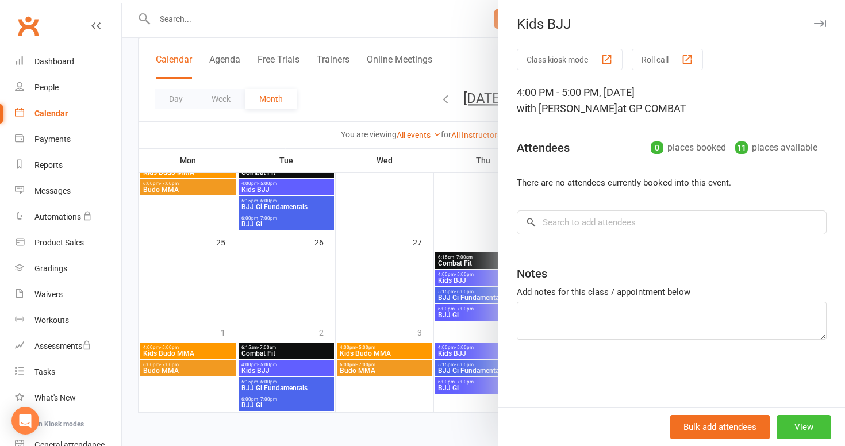
click at [800, 423] on button "View" at bounding box center [803, 427] width 55 height 24
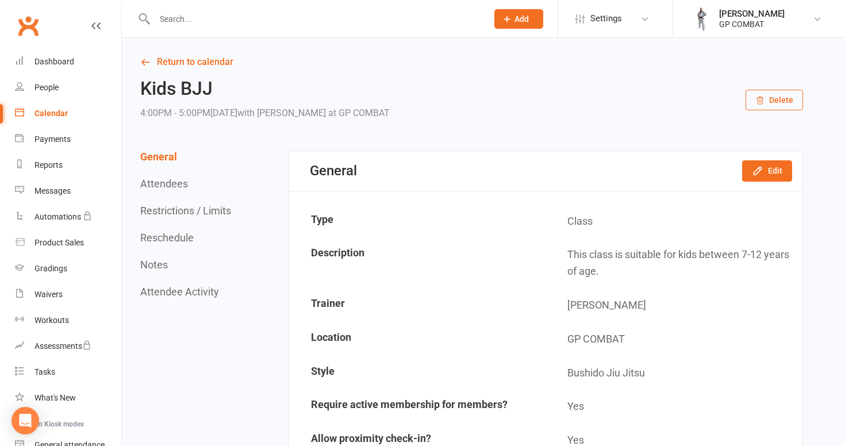
click at [771, 101] on button "Delete" at bounding box center [773, 100] width 57 height 21
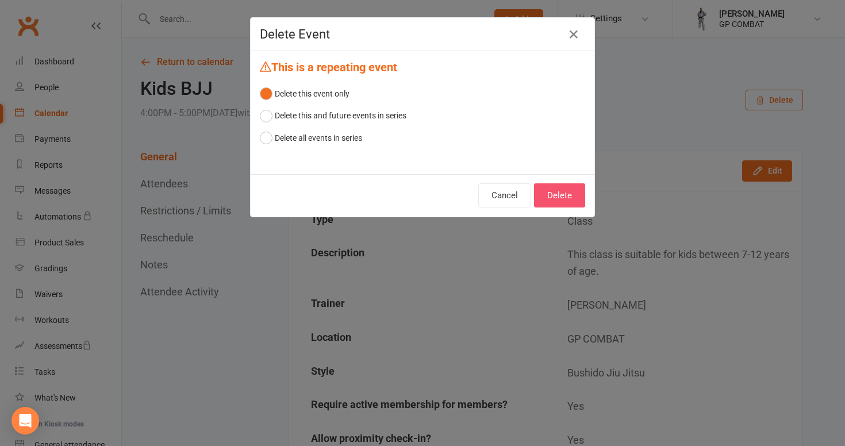
click at [561, 196] on button "Delete" at bounding box center [559, 195] width 51 height 24
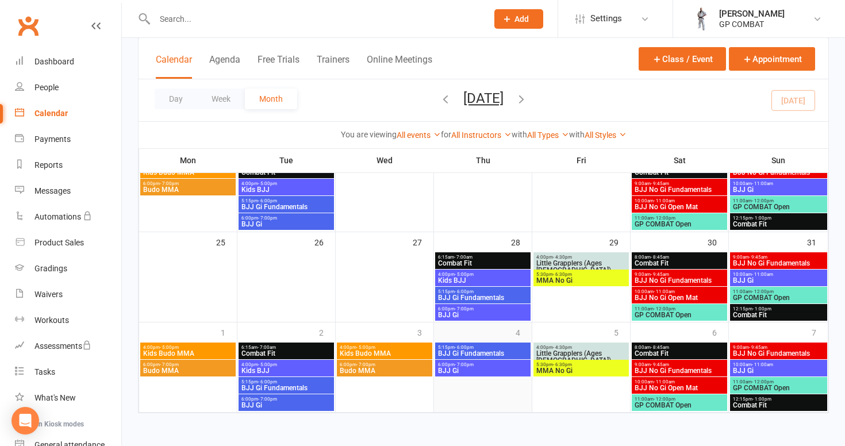
scroll to position [352, 0]
click at [489, 345] on span "5:15pm - 6:00pm" at bounding box center [482, 347] width 91 height 5
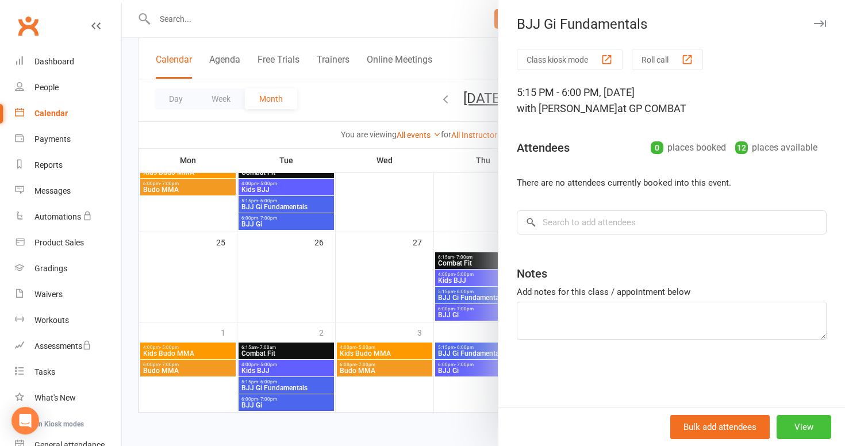
click at [819, 423] on button "View" at bounding box center [803, 427] width 55 height 24
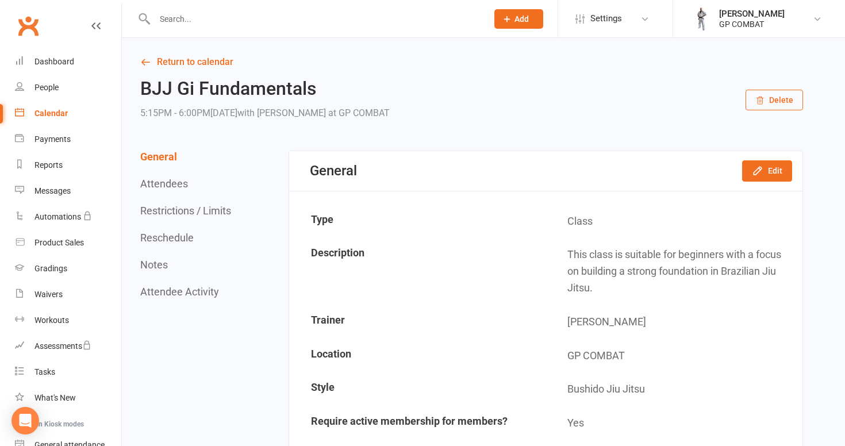
click at [777, 94] on button "Delete" at bounding box center [773, 100] width 57 height 21
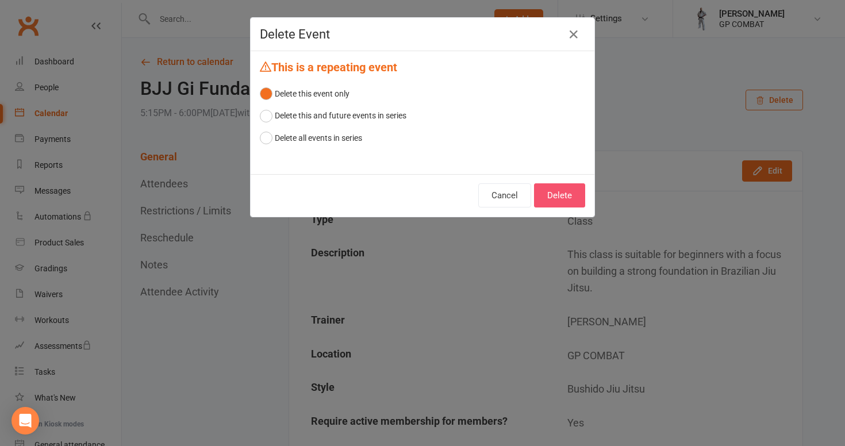
click at [560, 198] on button "Delete" at bounding box center [559, 195] width 51 height 24
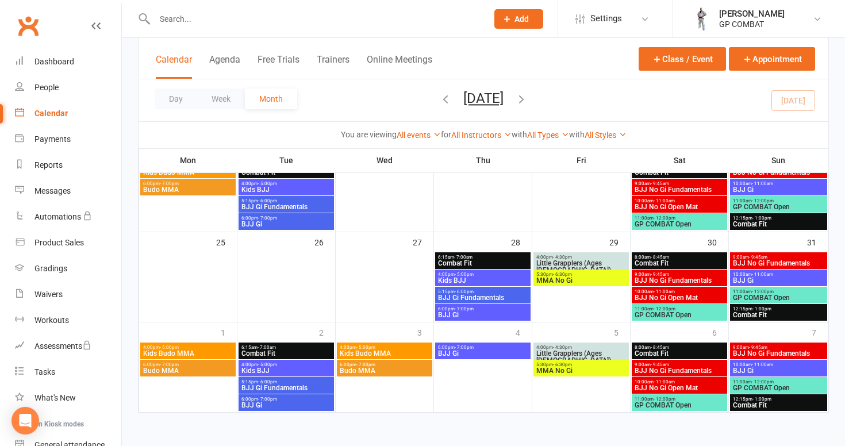
scroll to position [352, 0]
click at [479, 345] on span "6:00pm - 7:00pm" at bounding box center [482, 347] width 91 height 5
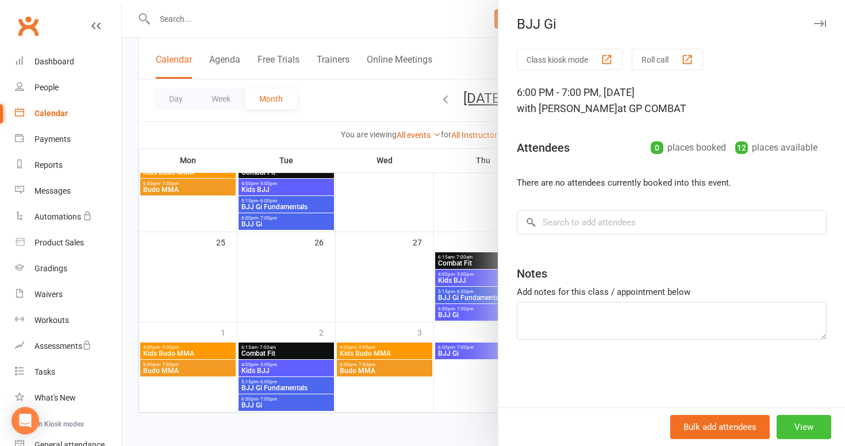
click at [791, 429] on button "View" at bounding box center [803, 427] width 55 height 24
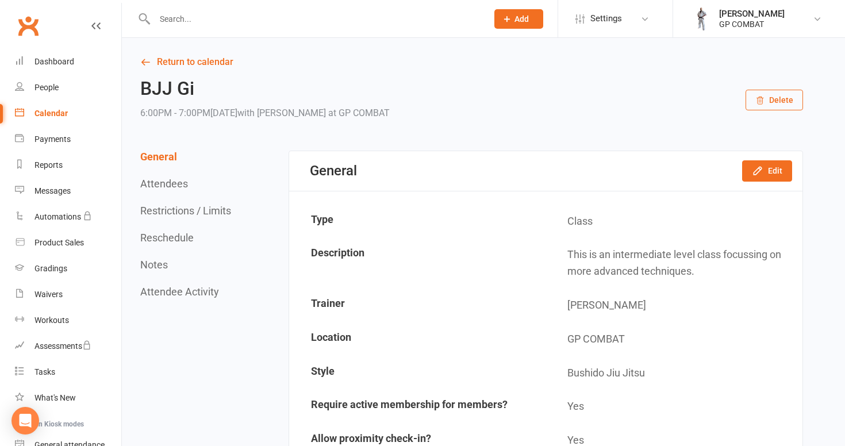
click at [789, 99] on button "Delete" at bounding box center [773, 100] width 57 height 21
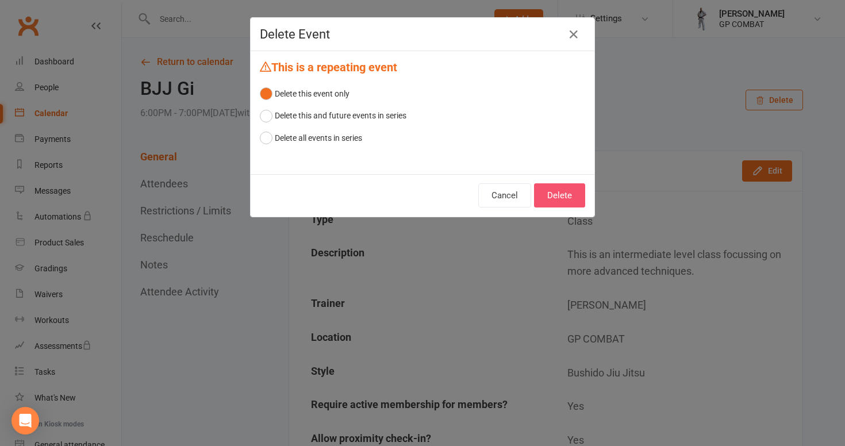
click at [562, 195] on button "Delete" at bounding box center [559, 195] width 51 height 24
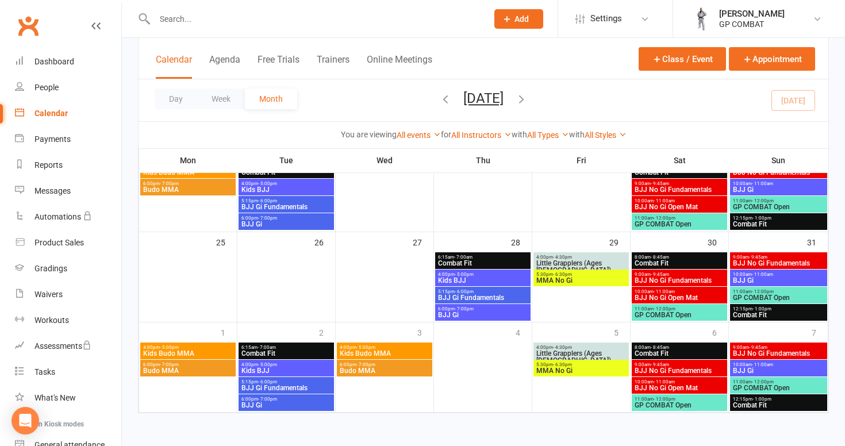
scroll to position [352, 0]
click at [665, 350] on span "Combat Fit" at bounding box center [679, 353] width 91 height 7
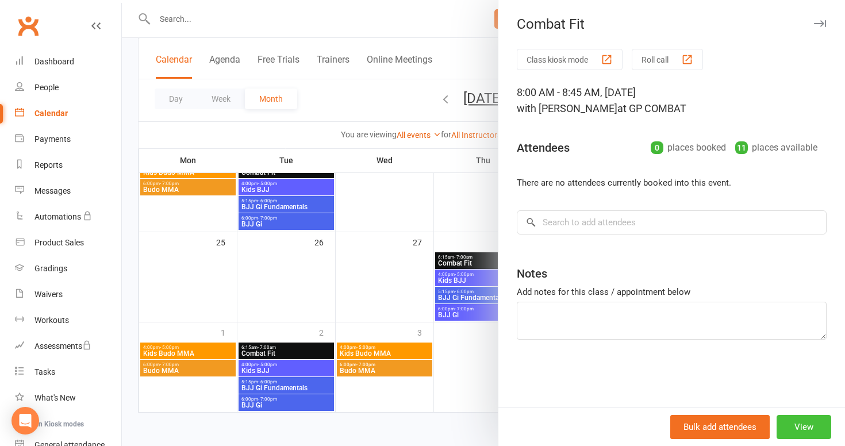
click at [810, 419] on button "View" at bounding box center [803, 427] width 55 height 24
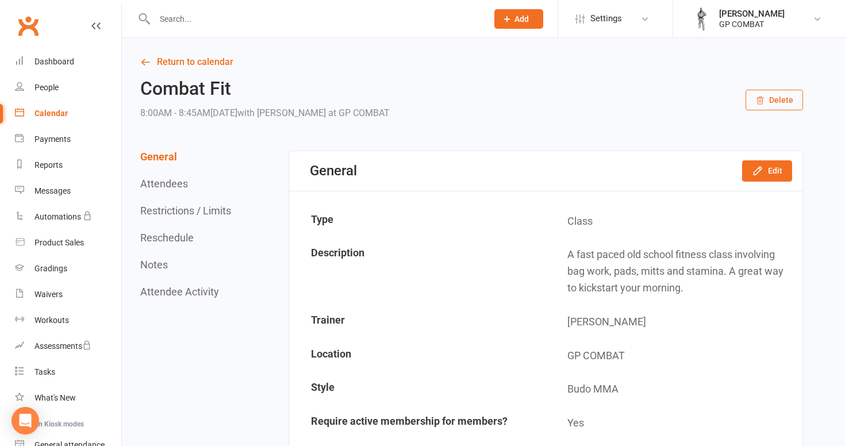
click at [784, 98] on button "Delete" at bounding box center [773, 100] width 57 height 21
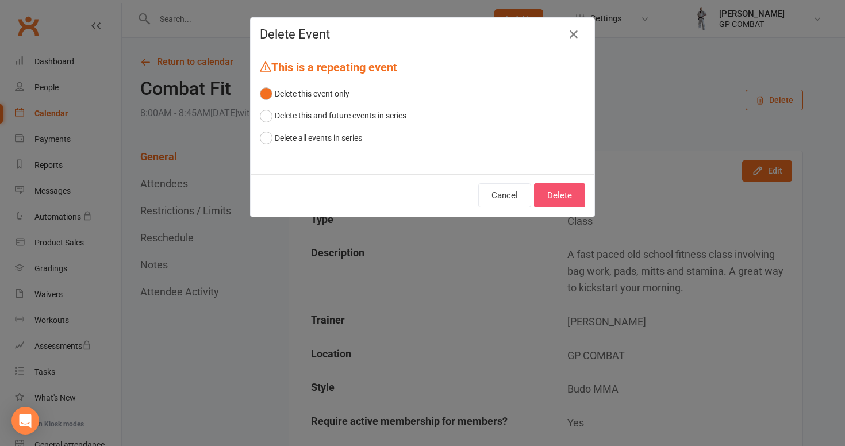
click at [560, 204] on button "Delete" at bounding box center [559, 195] width 51 height 24
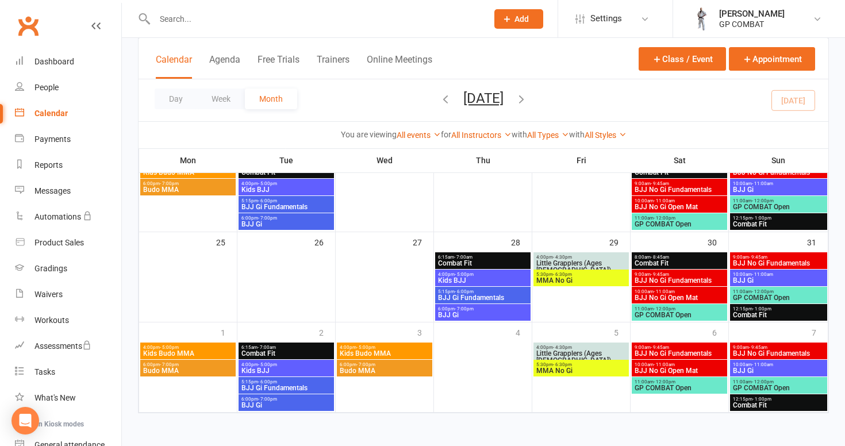
scroll to position [352, 0]
click at [661, 350] on span "BJJ No Gi Fundamentals" at bounding box center [679, 353] width 91 height 7
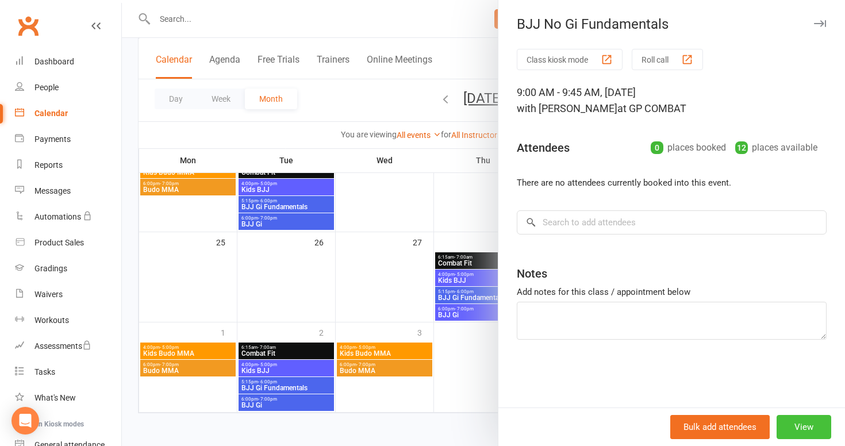
click at [810, 422] on button "View" at bounding box center [803, 427] width 55 height 24
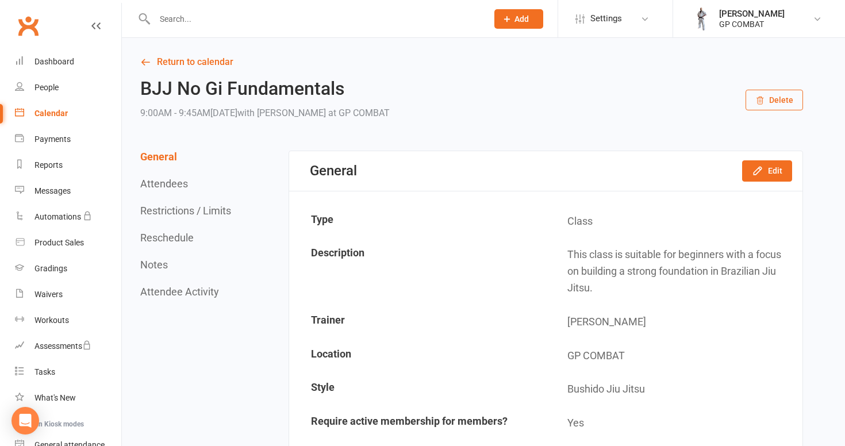
click at [769, 97] on button "Delete" at bounding box center [773, 100] width 57 height 21
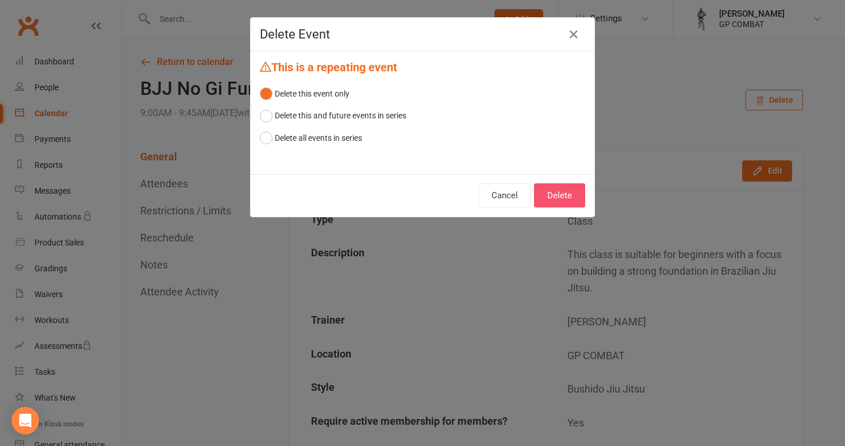
click at [559, 193] on button "Delete" at bounding box center [559, 195] width 51 height 24
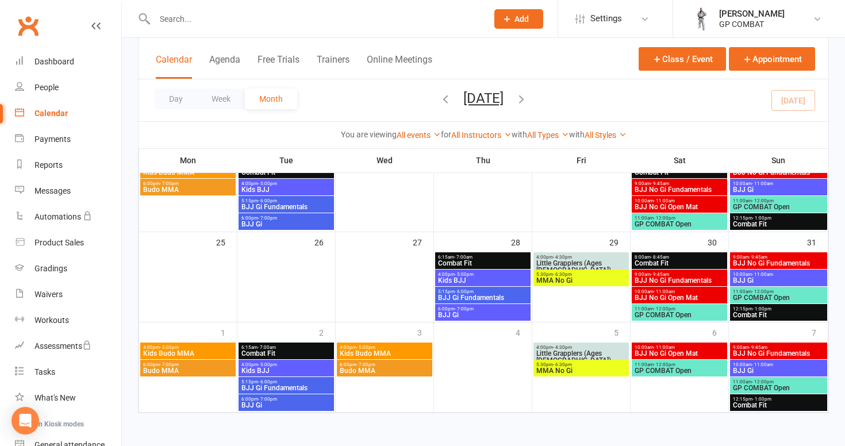
scroll to position [352, 0]
click at [690, 350] on span "BJJ No Gi Open Mat" at bounding box center [679, 353] width 91 height 7
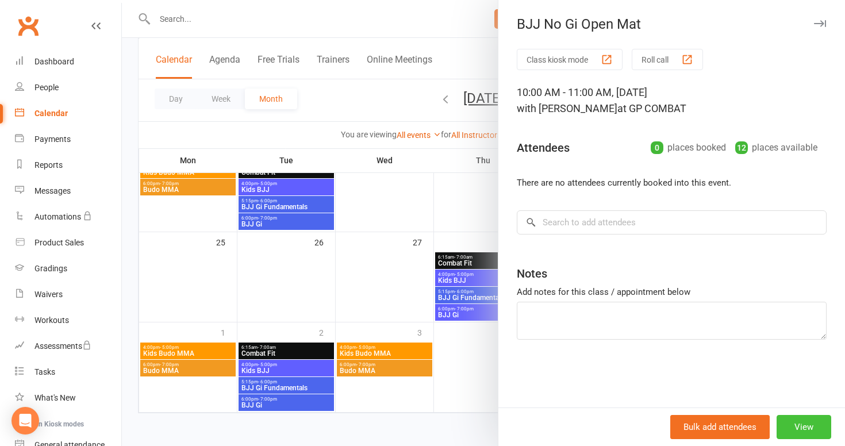
click at [805, 423] on button "View" at bounding box center [803, 427] width 55 height 24
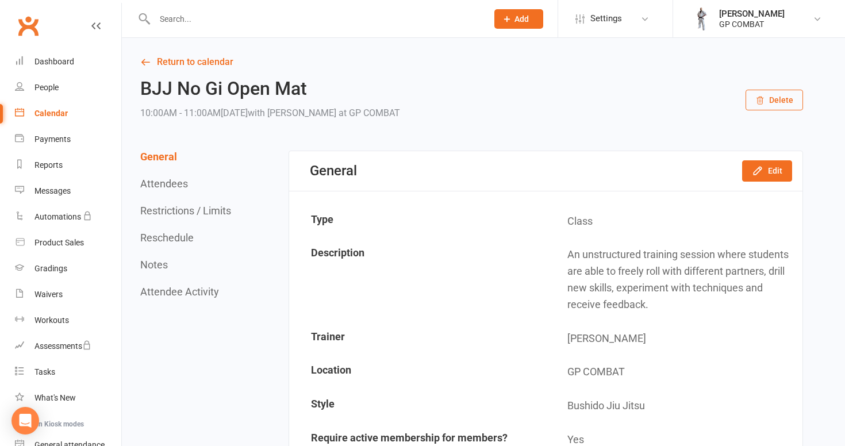
click at [774, 98] on button "Delete" at bounding box center [773, 100] width 57 height 21
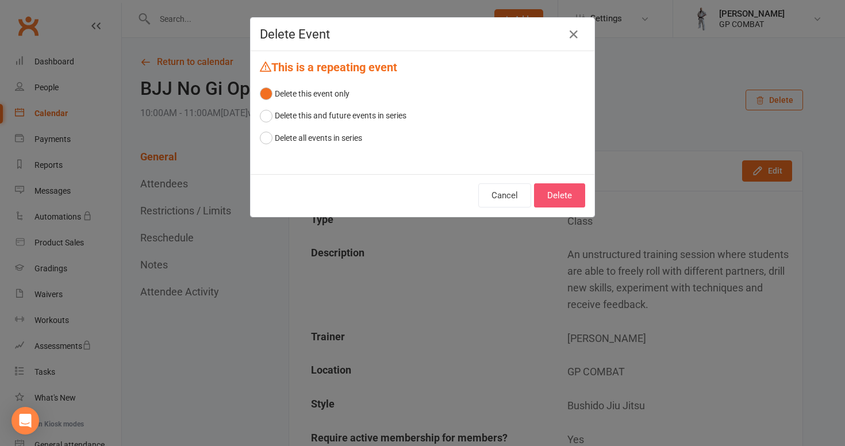
click at [566, 189] on button "Delete" at bounding box center [559, 195] width 51 height 24
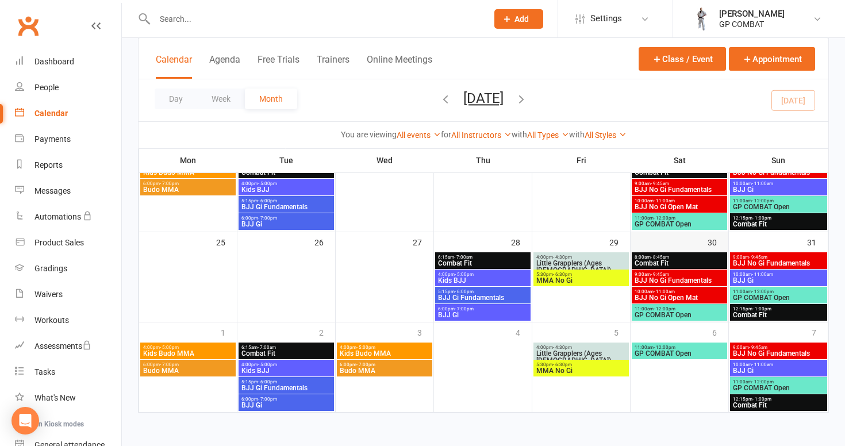
scroll to position [352, 0]
click at [674, 350] on span "GP COMBAT Open" at bounding box center [679, 353] width 91 height 7
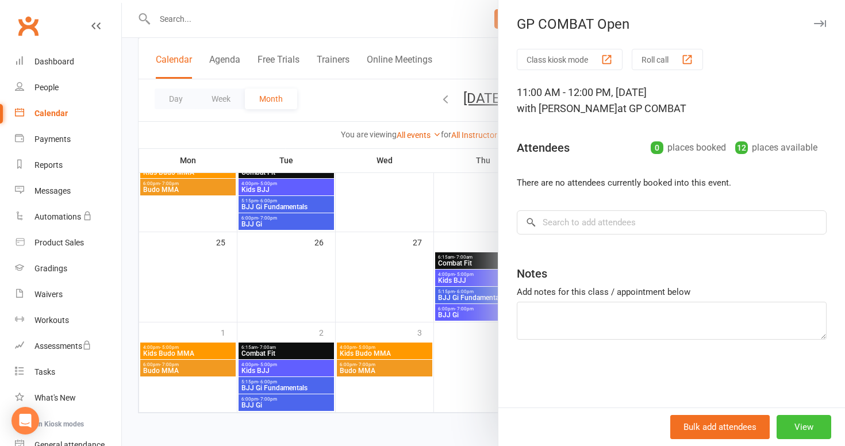
click at [816, 423] on button "View" at bounding box center [803, 427] width 55 height 24
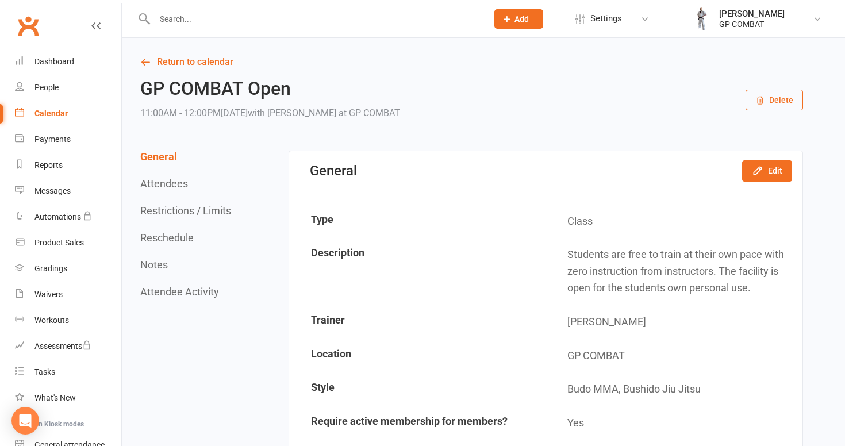
click at [774, 97] on button "Delete" at bounding box center [773, 100] width 57 height 21
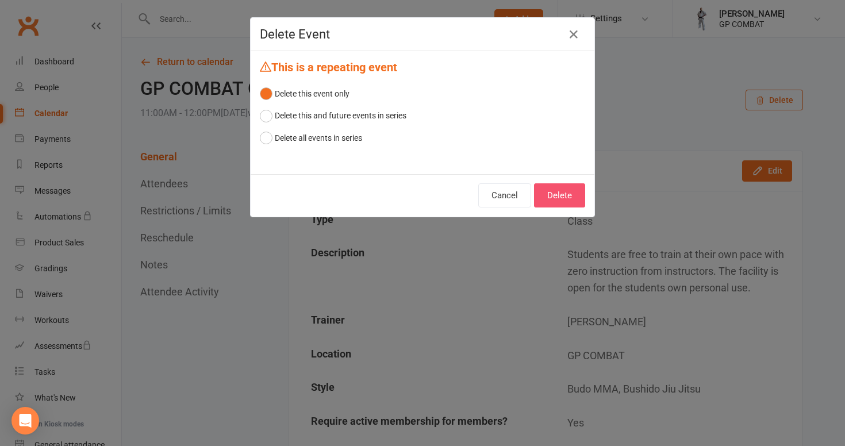
click at [574, 195] on button "Delete" at bounding box center [559, 195] width 51 height 24
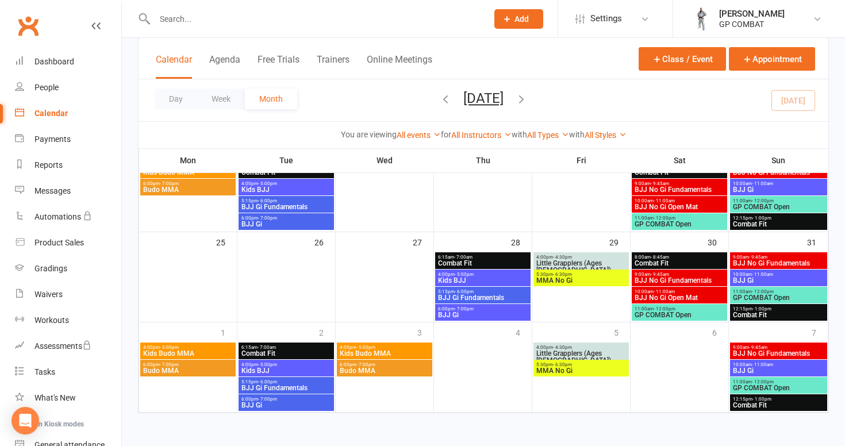
scroll to position [352, 0]
click at [766, 350] on span "BJJ No Gi Fundamentals" at bounding box center [778, 353] width 92 height 7
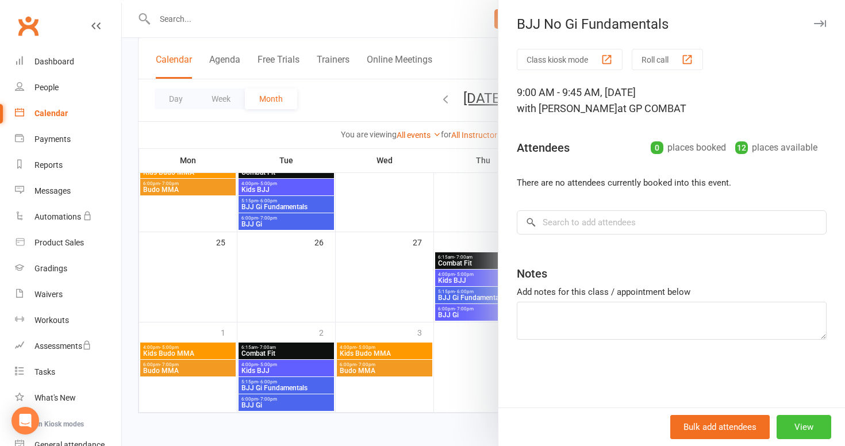
click at [802, 431] on button "View" at bounding box center [803, 427] width 55 height 24
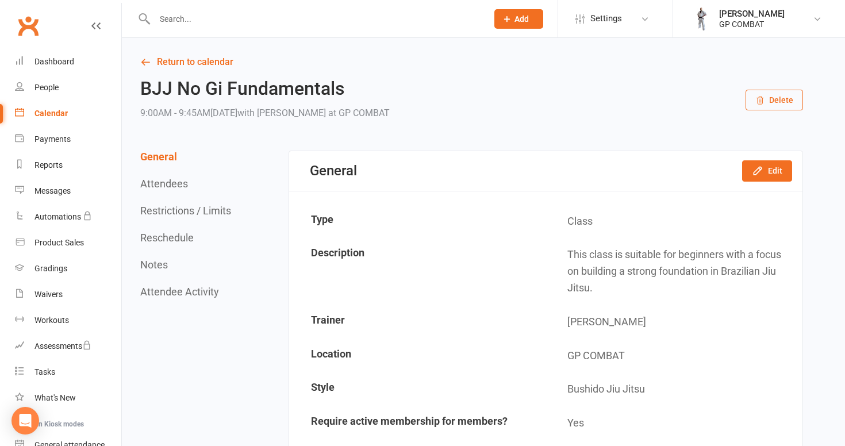
click at [777, 101] on button "Delete" at bounding box center [773, 100] width 57 height 21
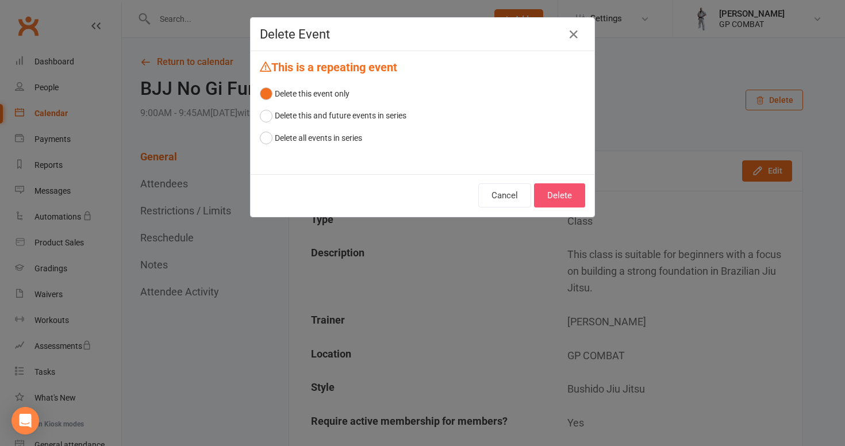
click at [562, 198] on button "Delete" at bounding box center [559, 195] width 51 height 24
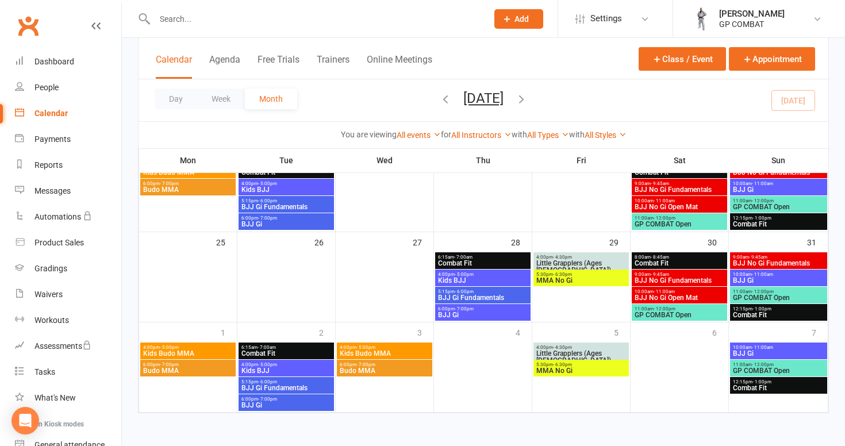
scroll to position [352, 0]
click at [753, 350] on span "BJJ Gi" at bounding box center [778, 353] width 92 height 7
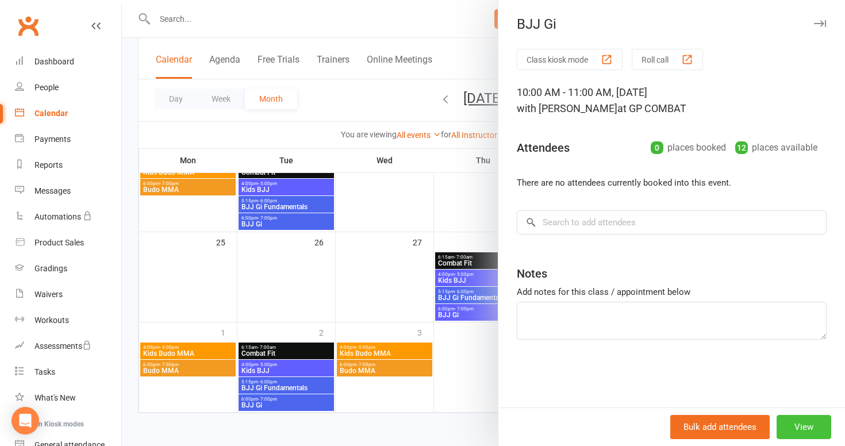
click at [796, 426] on button "View" at bounding box center [803, 427] width 55 height 24
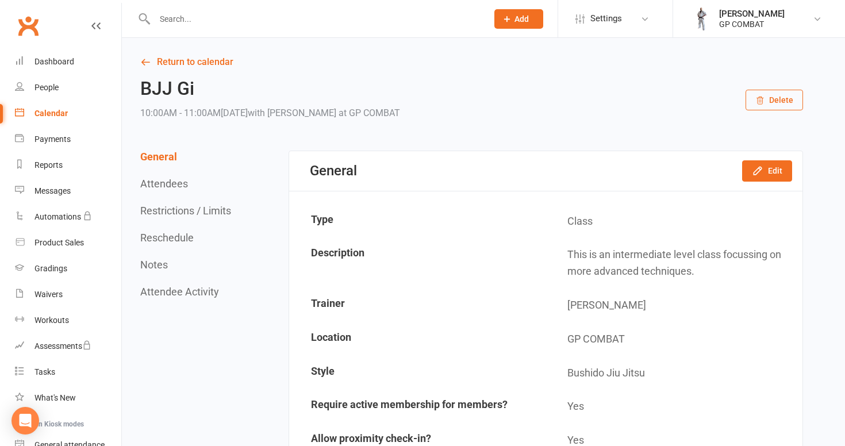
click at [780, 99] on button "Delete" at bounding box center [773, 100] width 57 height 21
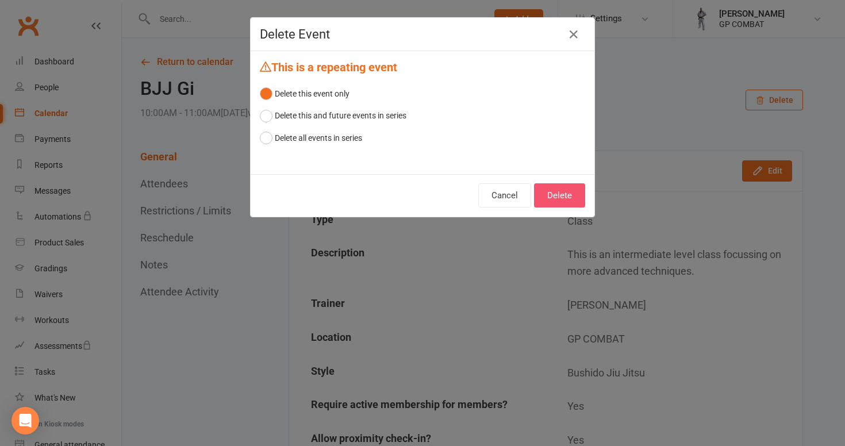
click at [569, 189] on button "Delete" at bounding box center [559, 195] width 51 height 24
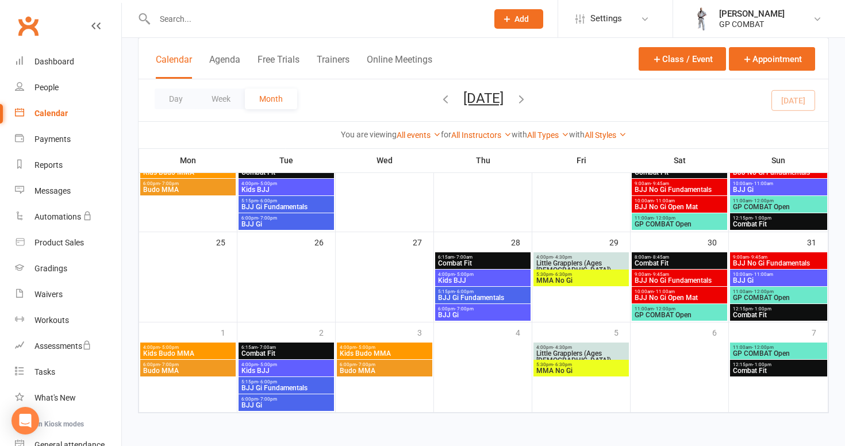
scroll to position [352, 0]
click at [770, 350] on span "GP COMBAT Open" at bounding box center [778, 353] width 92 height 7
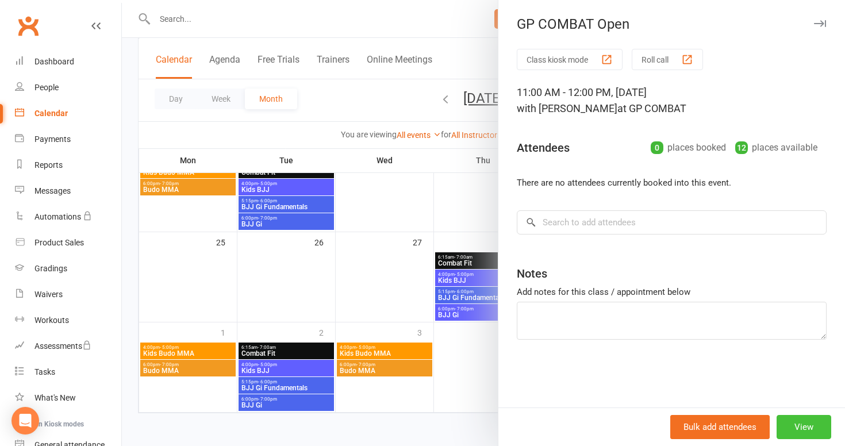
click at [794, 425] on button "View" at bounding box center [803, 427] width 55 height 24
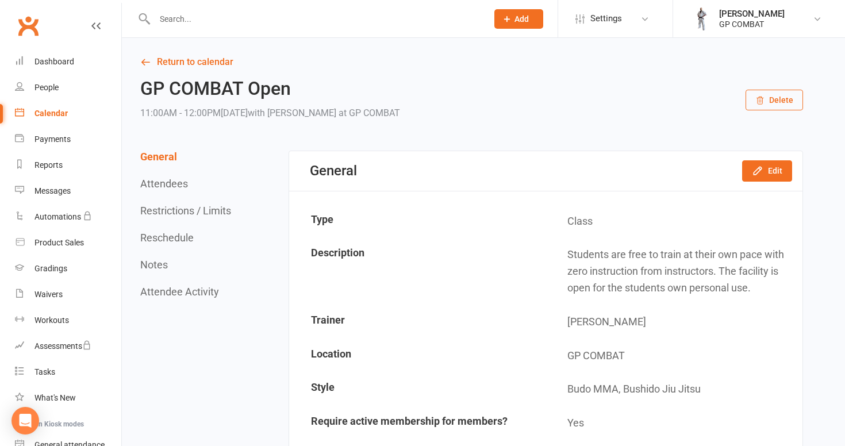
click at [779, 98] on button "Delete" at bounding box center [773, 100] width 57 height 21
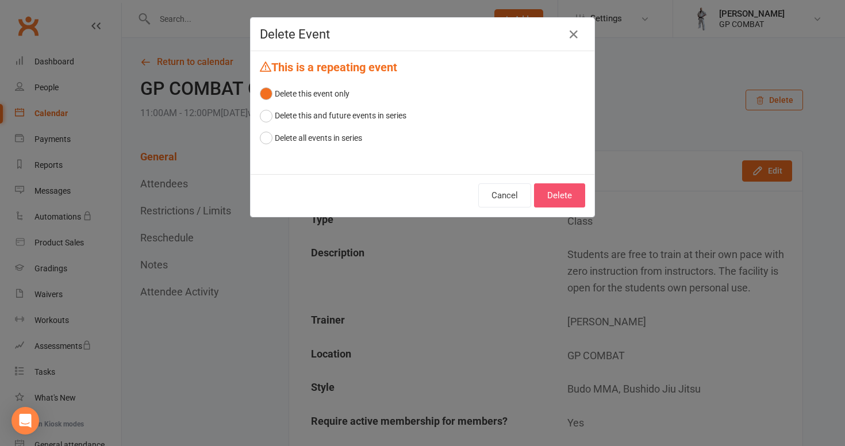
click at [555, 192] on button "Delete" at bounding box center [559, 195] width 51 height 24
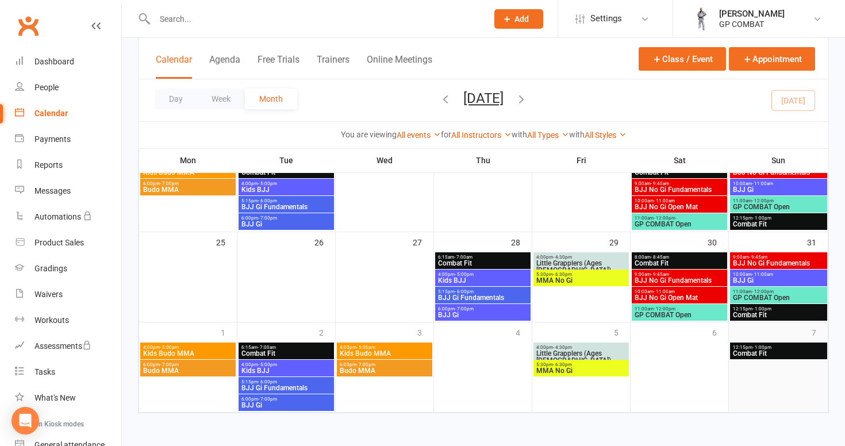
scroll to position [352, 0]
click at [796, 345] on span "12:15pm - 1:00pm" at bounding box center [778, 347] width 92 height 5
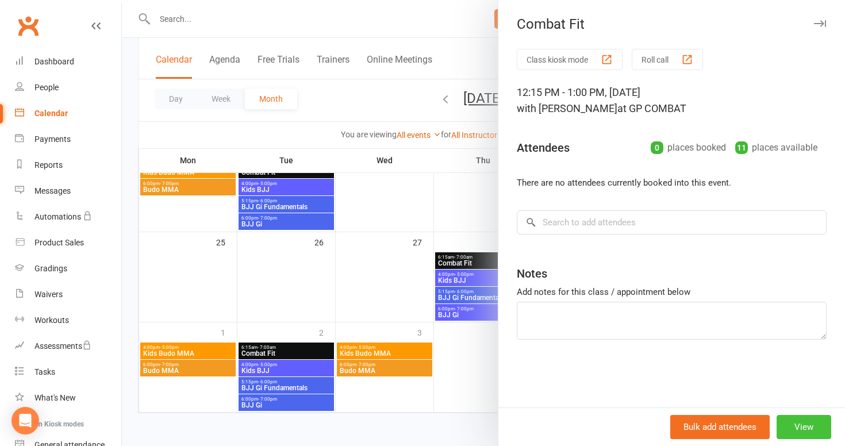
click at [797, 426] on button "View" at bounding box center [803, 427] width 55 height 24
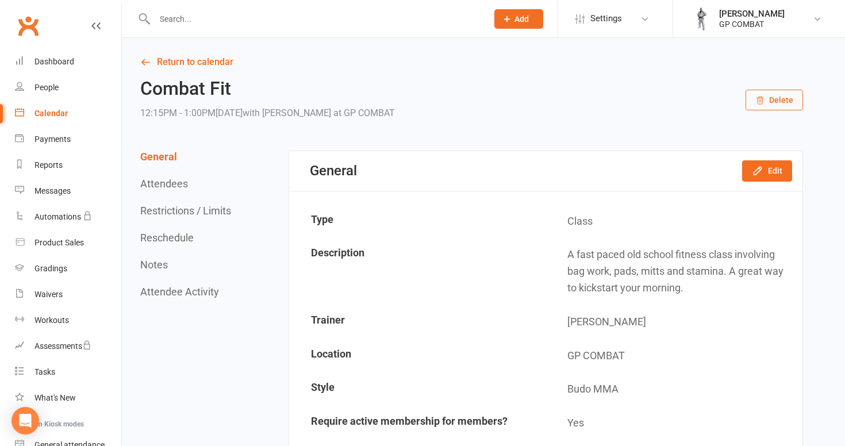
click at [771, 99] on button "Delete" at bounding box center [773, 100] width 57 height 21
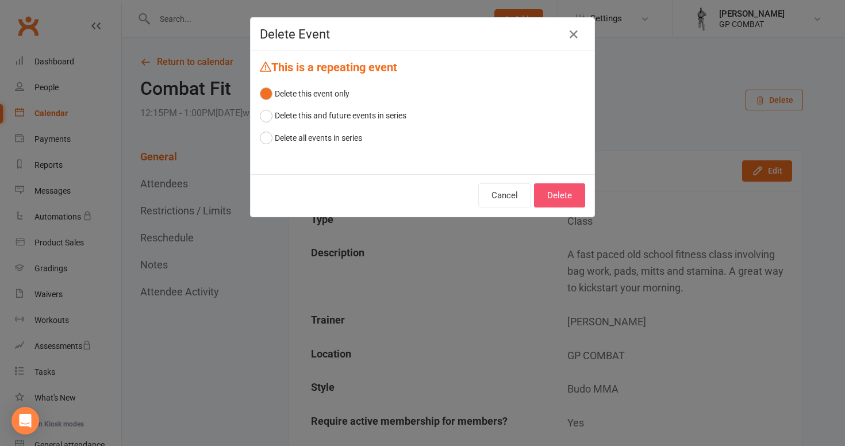
click at [567, 194] on button "Delete" at bounding box center [559, 195] width 51 height 24
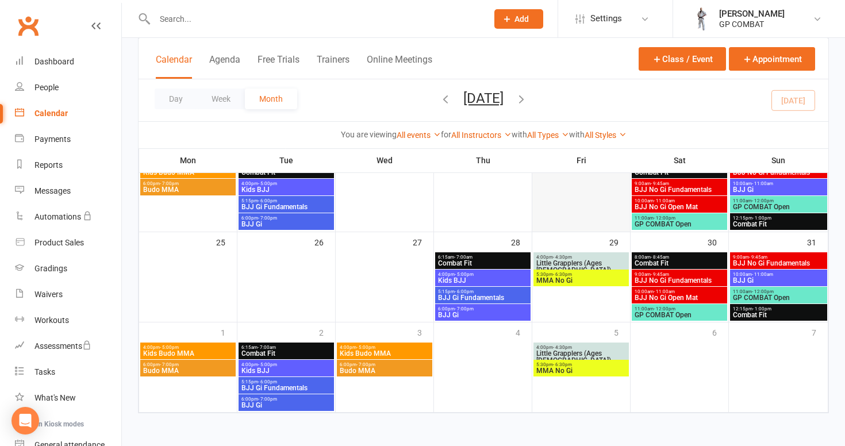
scroll to position [345, 0]
click at [577, 255] on span "4:00pm - 4:30pm" at bounding box center [580, 257] width 91 height 5
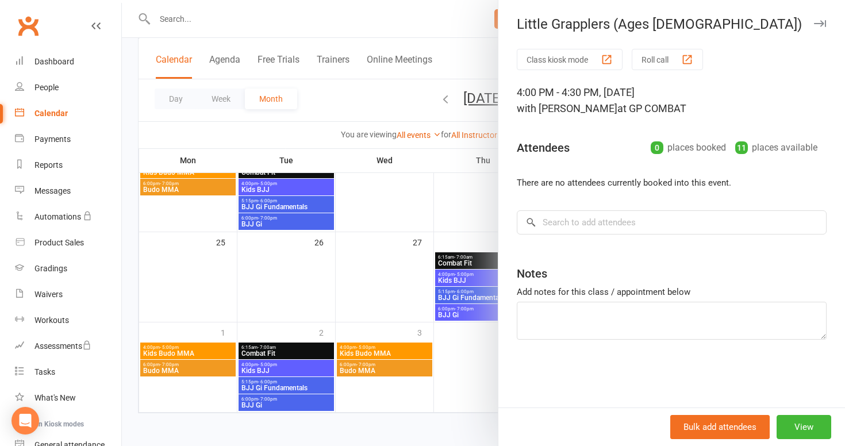
click at [452, 362] on div at bounding box center [483, 223] width 723 height 446
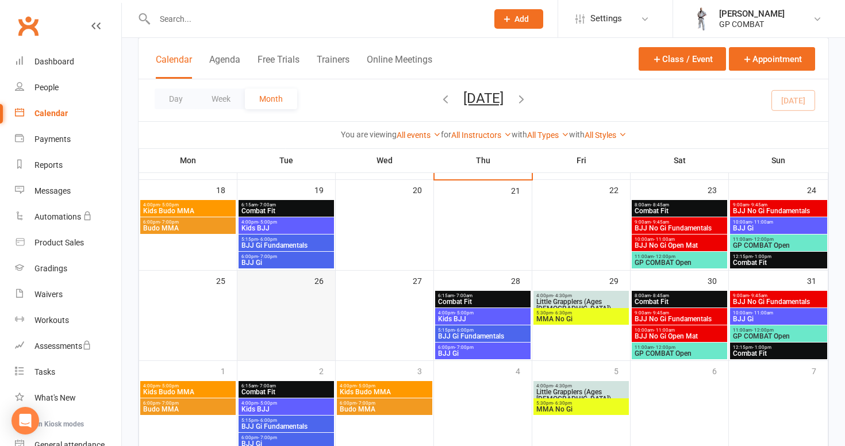
scroll to position [299, 0]
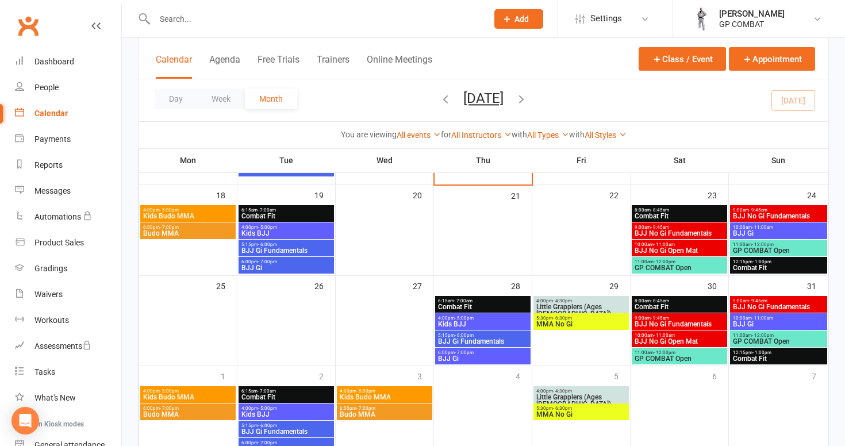
click at [180, 214] on span "Kids Budo MMA" at bounding box center [187, 216] width 91 height 7
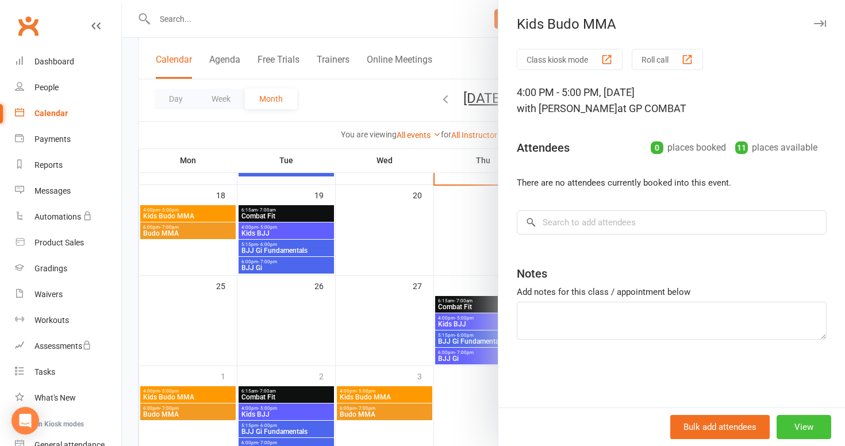
click at [815, 423] on button "View" at bounding box center [803, 427] width 55 height 24
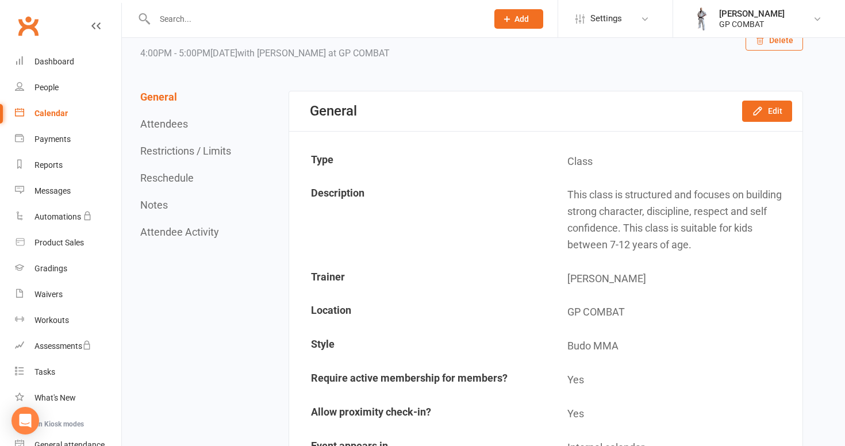
scroll to position [62, 0]
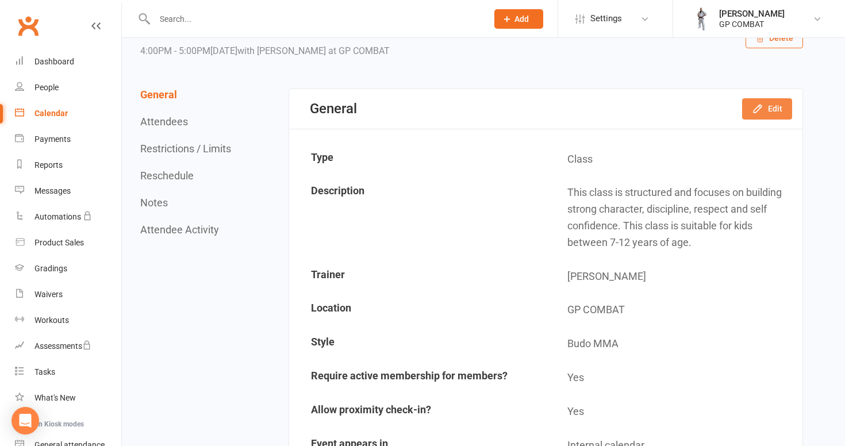
click at [774, 111] on button "Edit" at bounding box center [767, 108] width 50 height 21
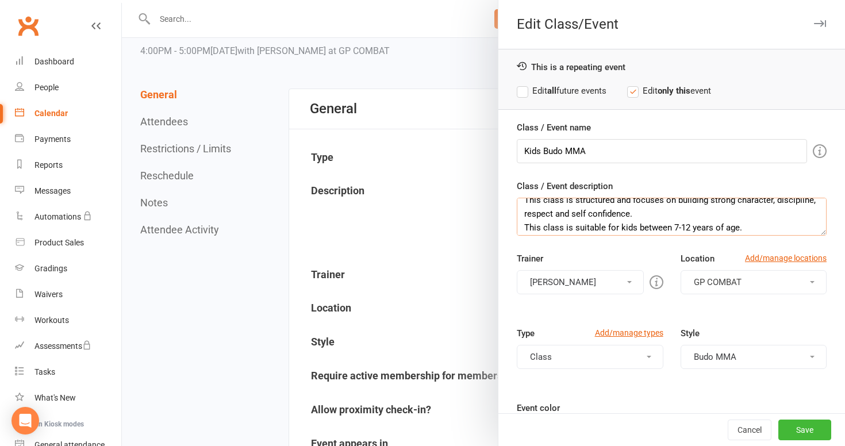
scroll to position [14, 0]
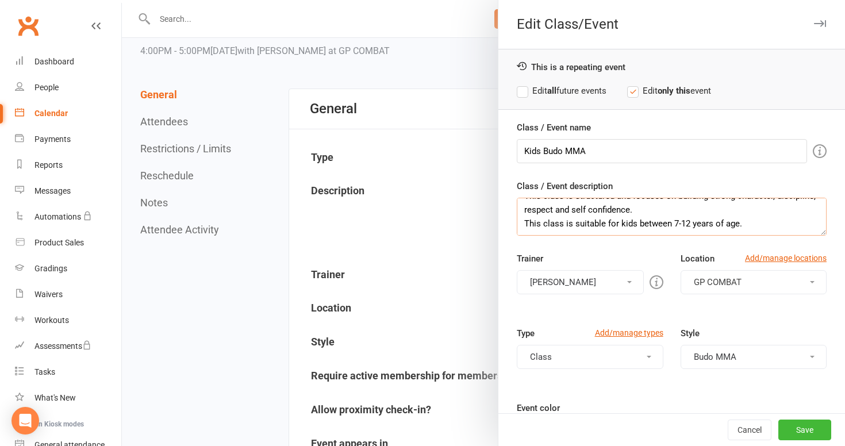
drag, startPoint x: 524, startPoint y: 209, endPoint x: 723, endPoint y: 248, distance: 202.7
click at [723, 248] on div "Class / Event name Kids Budo MMA Class / Event description This class is struct…" at bounding box center [671, 343] width 346 height 444
click at [639, 256] on div "Trainer [PERSON_NAME] [PERSON_NAME] Please select at least one trainer" at bounding box center [589, 273] width 163 height 43
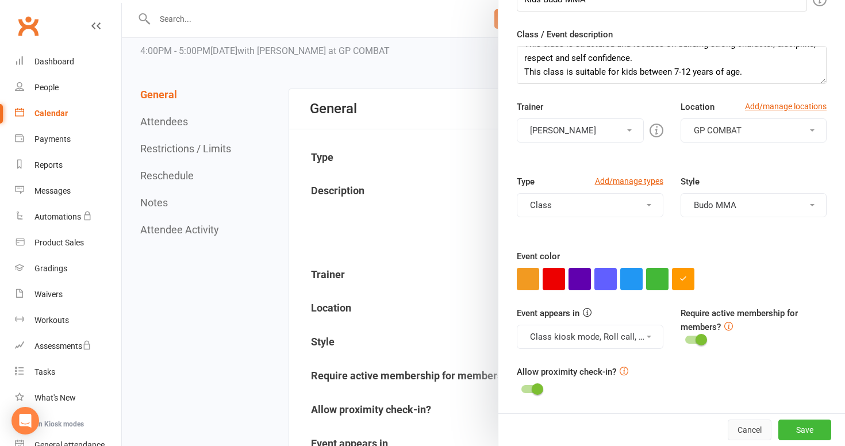
scroll to position [152, 0]
click at [754, 430] on button "Cancel" at bounding box center [749, 429] width 44 height 21
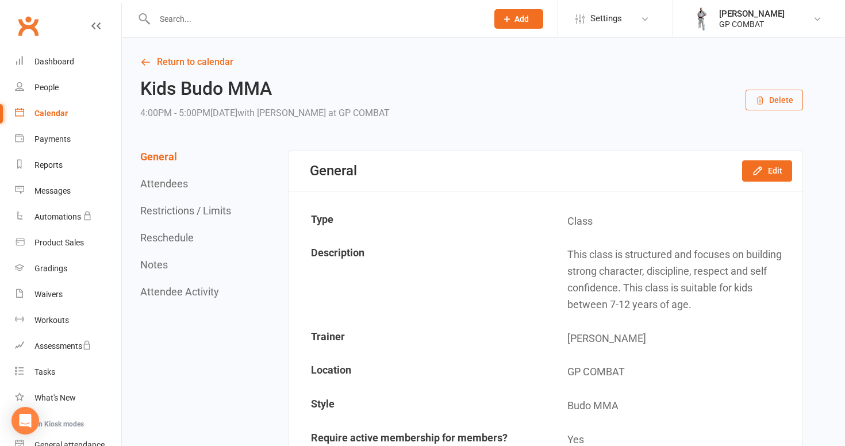
scroll to position [0, 0]
click at [212, 60] on link "Return to calendar" at bounding box center [471, 62] width 662 height 16
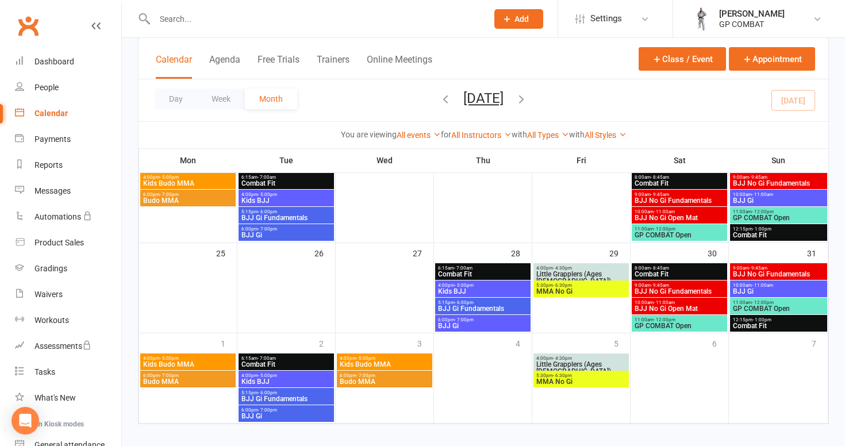
scroll to position [334, 0]
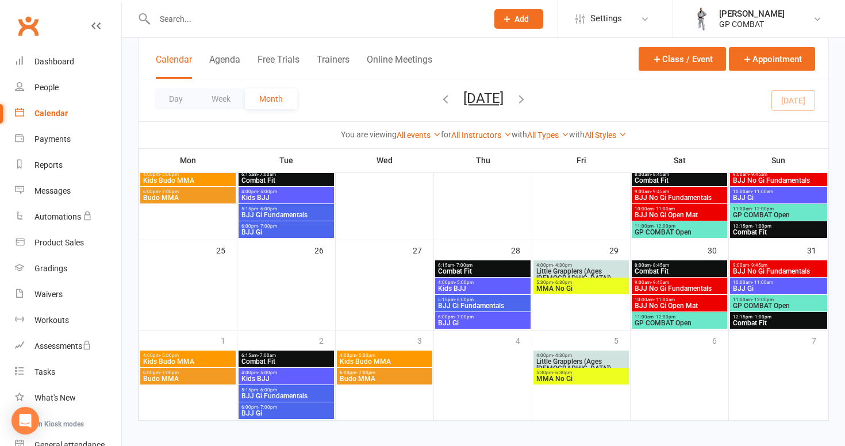
click at [569, 265] on span "- 4:30pm" at bounding box center [562, 265] width 19 height 5
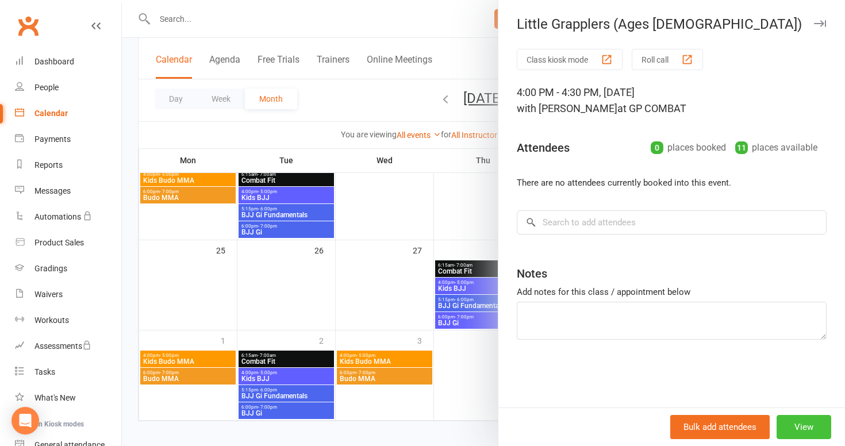
click at [789, 421] on button "View" at bounding box center [803, 427] width 55 height 24
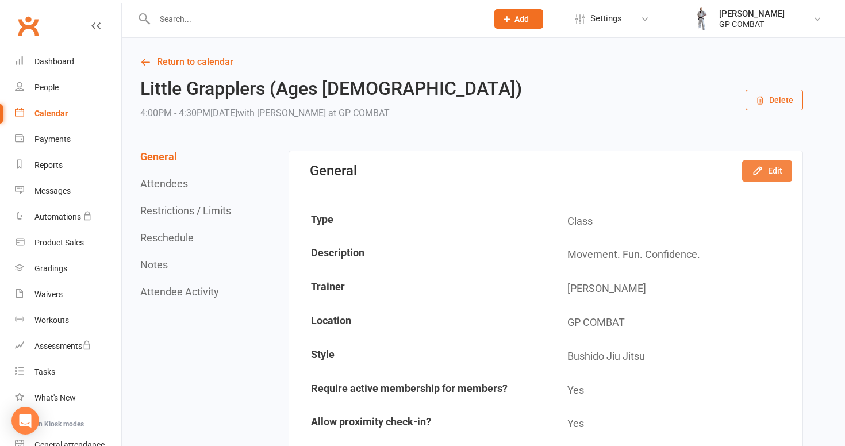
click at [768, 173] on button "Edit" at bounding box center [767, 170] width 50 height 21
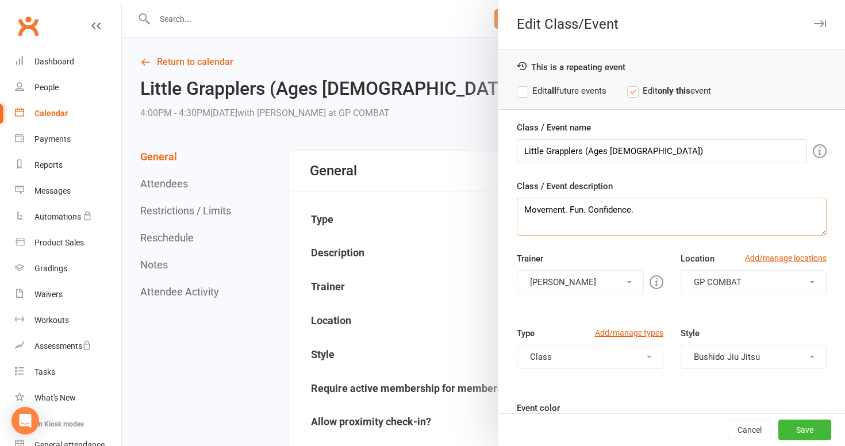
click at [636, 209] on textarea "Movement. Fun. Confidence." at bounding box center [672, 217] width 310 height 38
type textarea "M"
paste textarea "This class is structured and focuses on building strong character, discipline, …"
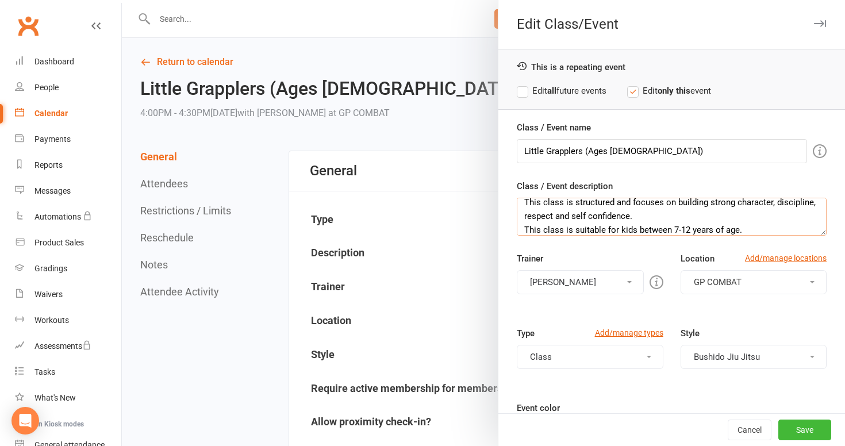
type textarea "This class is structured and focuses on building strong character, discipline, …"
click at [635, 153] on input "Little Grapplers (Ages [DEMOGRAPHIC_DATA])" at bounding box center [662, 151] width 290 height 24
type input "L"
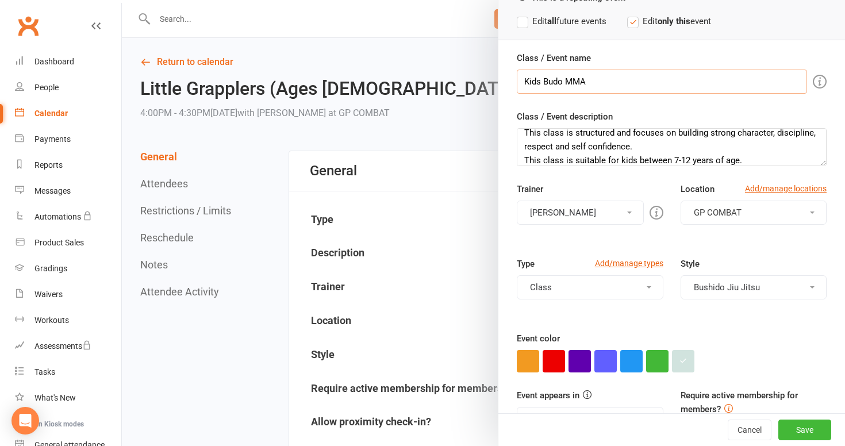
scroll to position [145, 0]
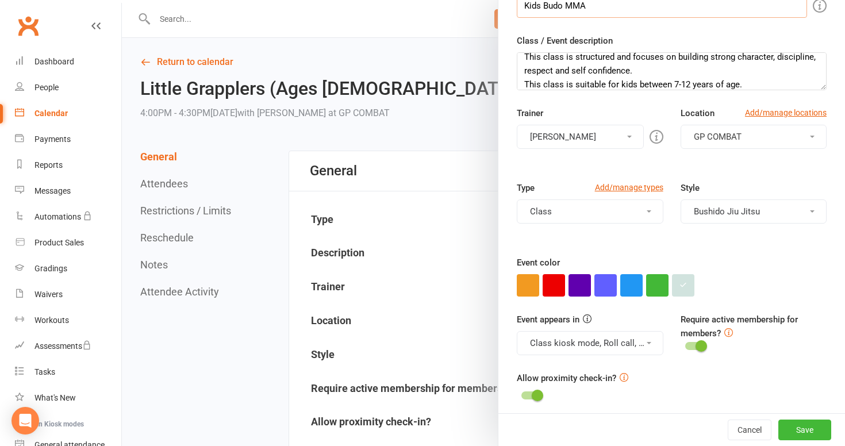
type input "Kids Budo MMA"
click at [651, 207] on button "Class" at bounding box center [590, 211] width 146 height 24
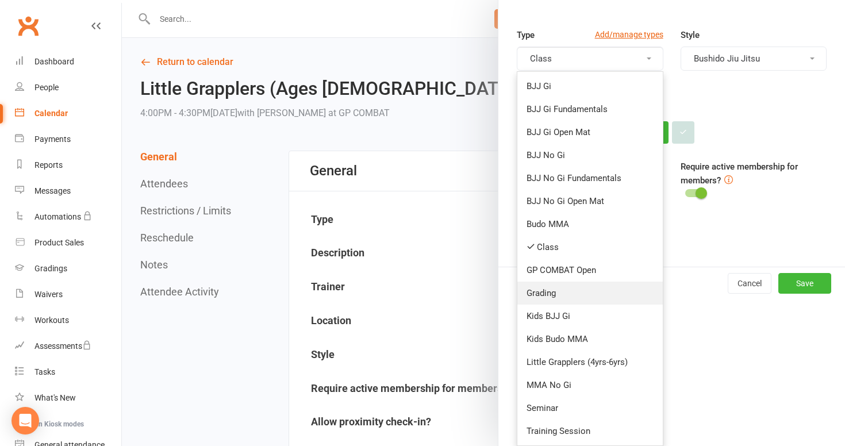
scroll to position [298, 0]
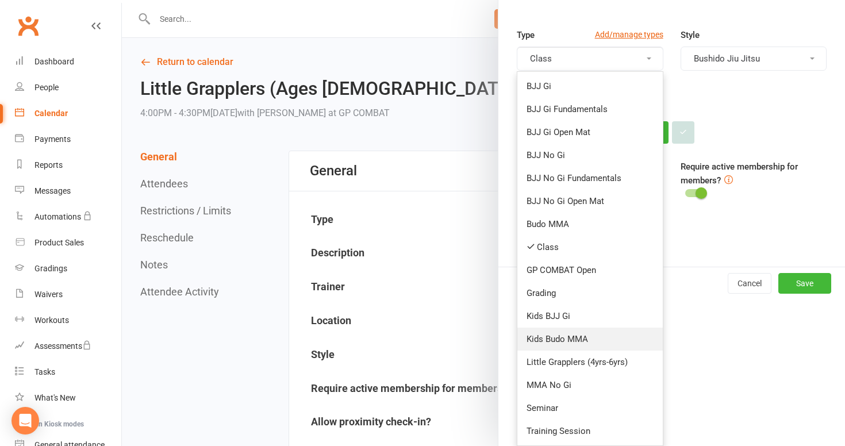
click at [612, 339] on link "Kids Budo MMA" at bounding box center [589, 338] width 145 height 23
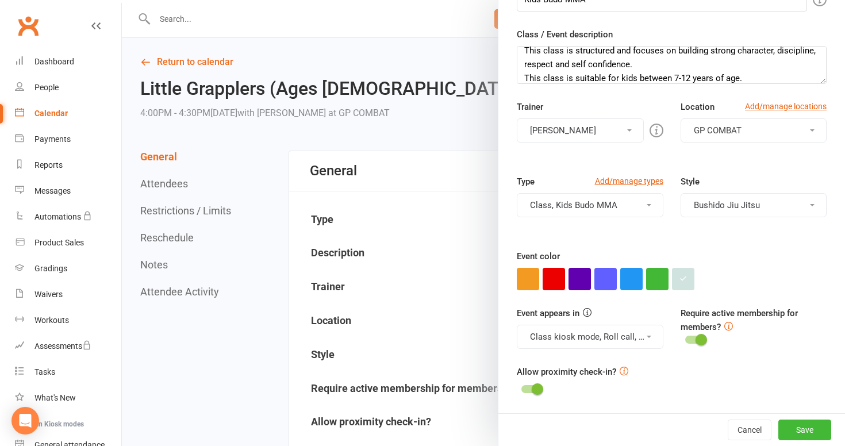
click at [649, 205] on span at bounding box center [648, 205] width 5 height 2
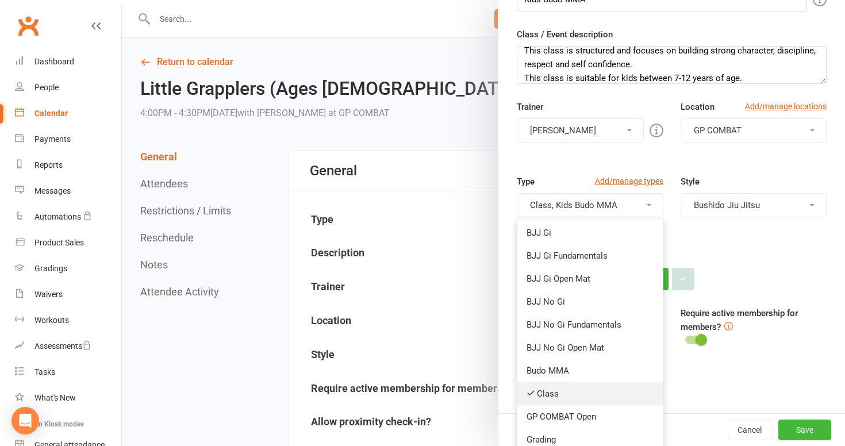
click at [564, 398] on link "Class" at bounding box center [589, 393] width 145 height 23
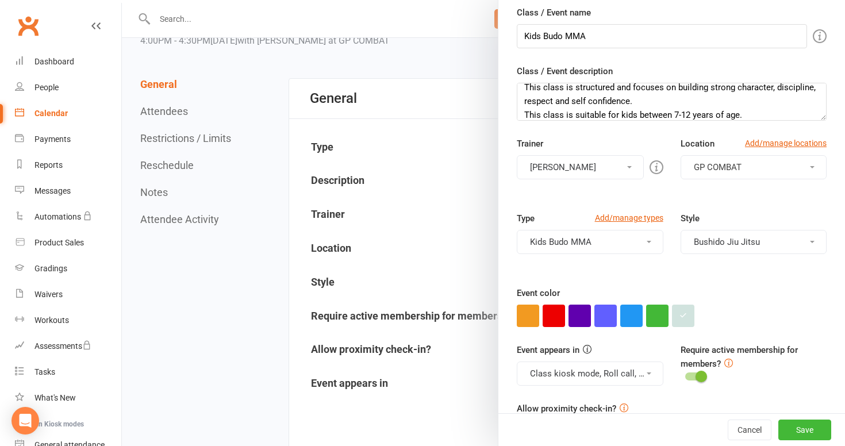
scroll to position [95, 0]
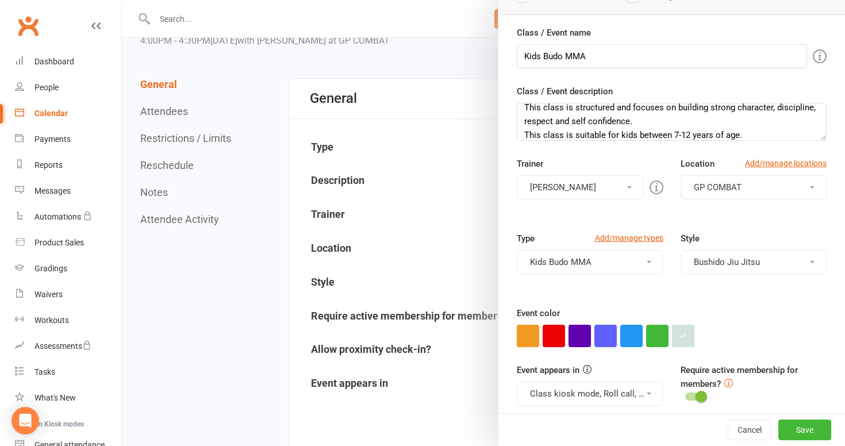
click at [788, 263] on button "Bushido Jiu Jitsu" at bounding box center [753, 262] width 146 height 24
click at [770, 294] on link "Budo MMA" at bounding box center [753, 289] width 145 height 23
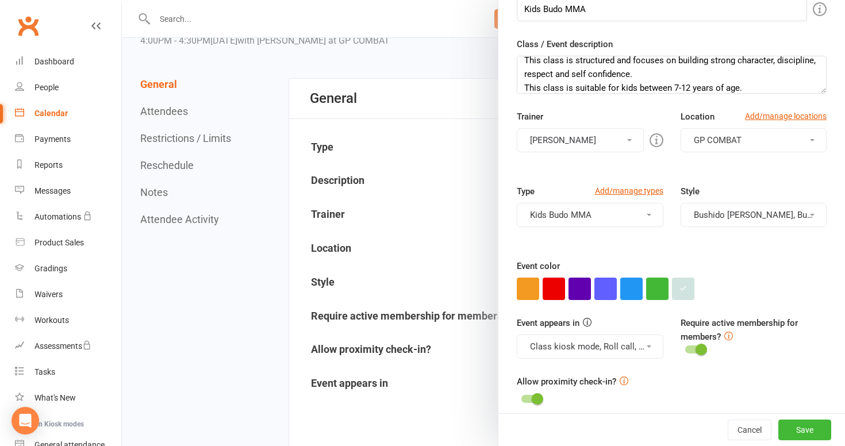
scroll to position [148, 0]
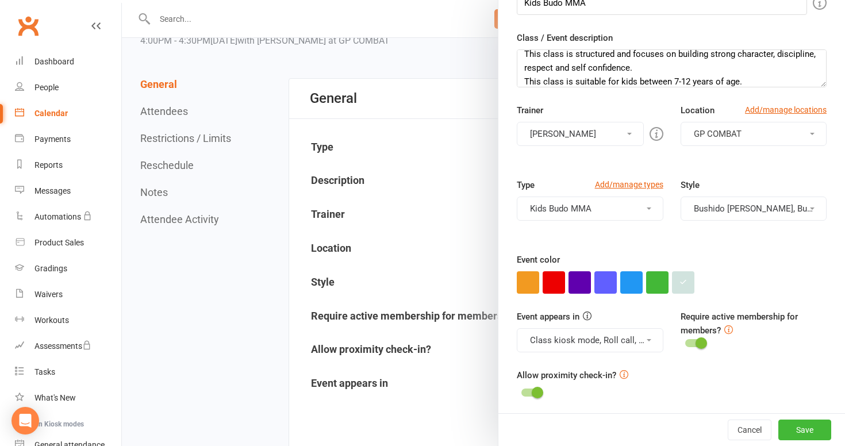
click at [788, 209] on button "Bushido [PERSON_NAME], Budo MMA" at bounding box center [753, 208] width 146 height 24
click at [760, 257] on link "Bushido Jiu Jitsu" at bounding box center [753, 259] width 145 height 23
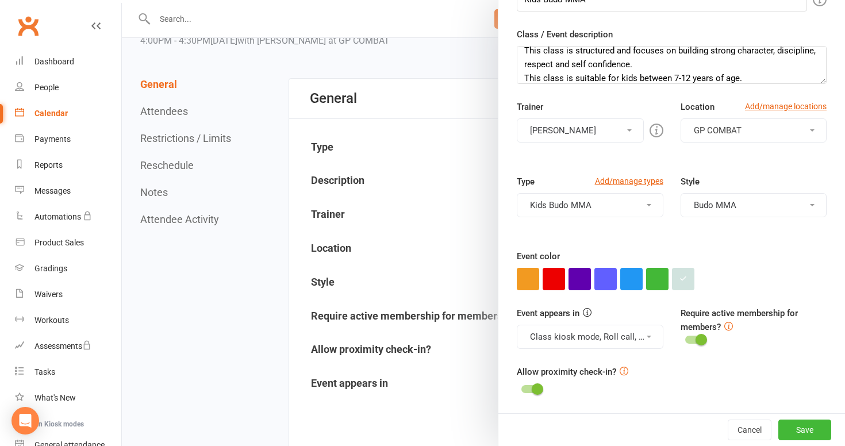
scroll to position [152, 0]
click at [531, 276] on button "button" at bounding box center [528, 279] width 22 height 22
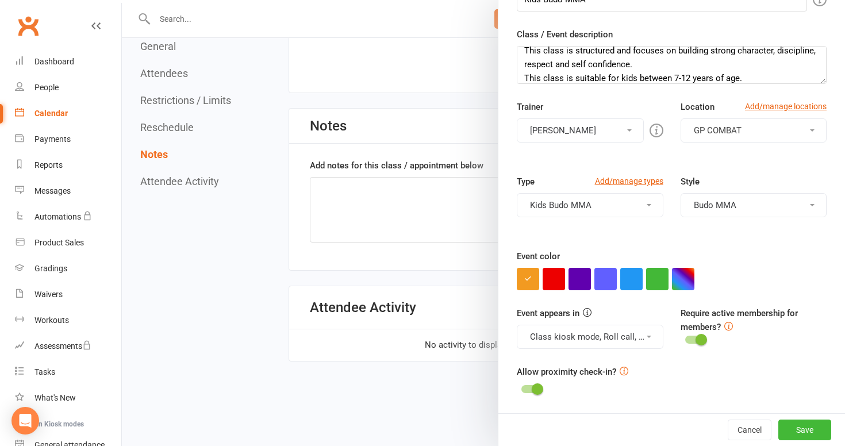
scroll to position [1387, 0]
click at [807, 429] on button "Save" at bounding box center [804, 429] width 53 height 21
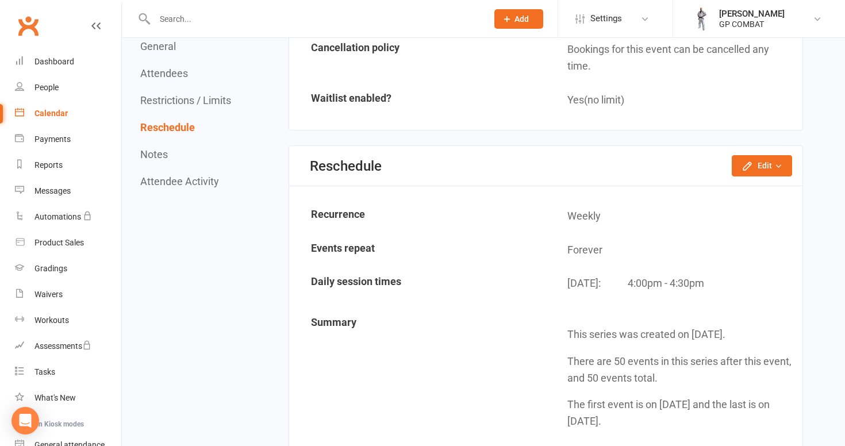
scroll to position [1071, 0]
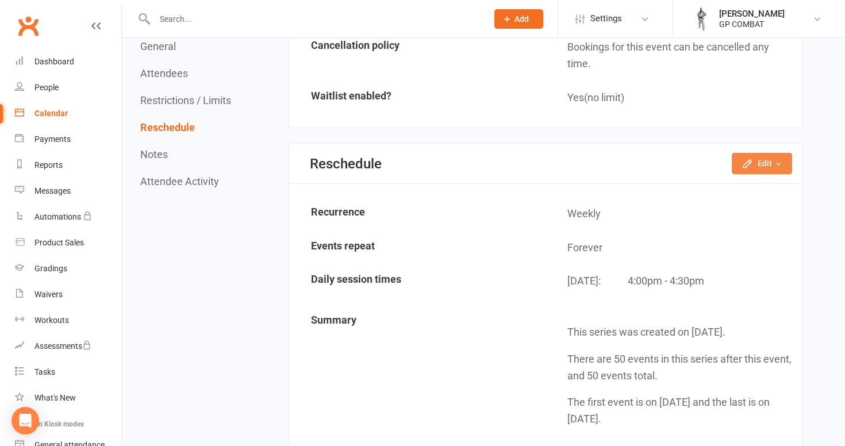
click at [758, 153] on button "Edit" at bounding box center [761, 163] width 60 height 21
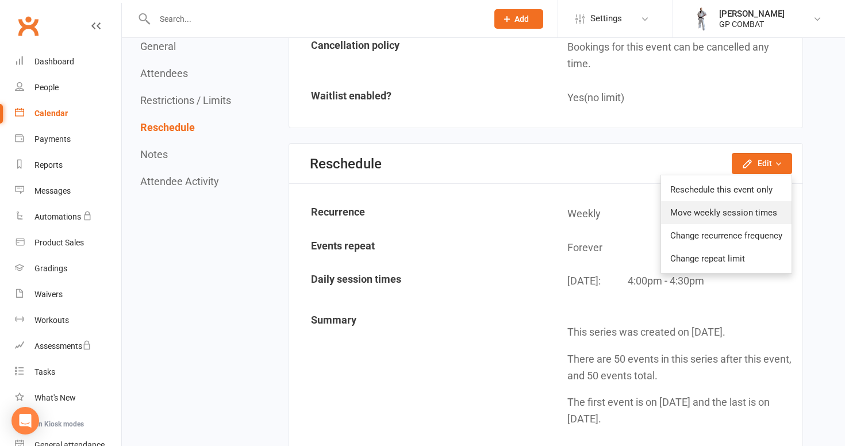
click at [739, 201] on link "Move weekly session times" at bounding box center [726, 212] width 130 height 23
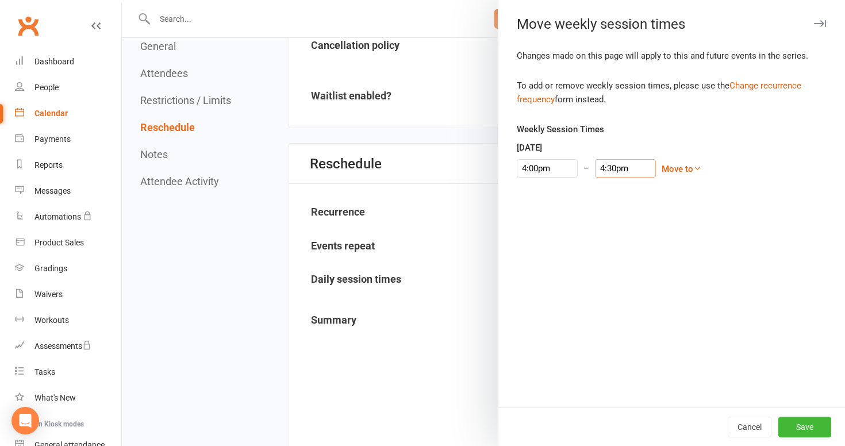
click at [619, 168] on input "4:30pm" at bounding box center [625, 168] width 61 height 18
type input "5:00pm"
click at [618, 239] on li "5:00pm" at bounding box center [617, 238] width 55 height 17
click at [804, 422] on button "Save" at bounding box center [804, 427] width 53 height 21
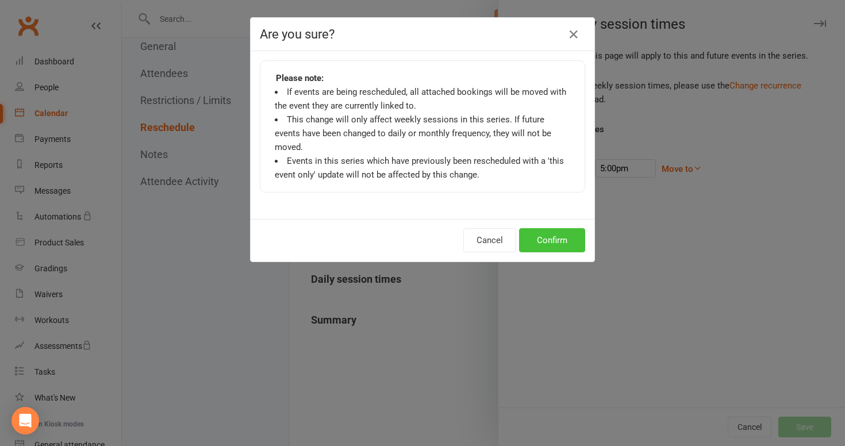
click at [558, 228] on button "Confirm" at bounding box center [552, 240] width 66 height 24
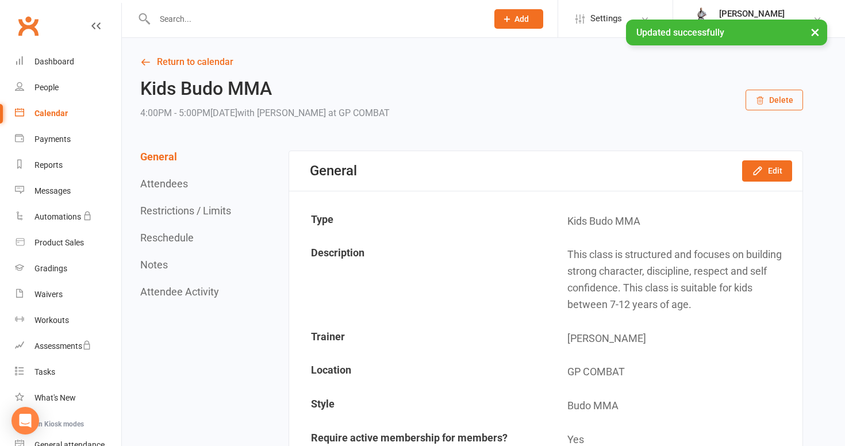
scroll to position [0, 0]
click at [185, 64] on link "Return to calendar" at bounding box center [471, 62] width 662 height 16
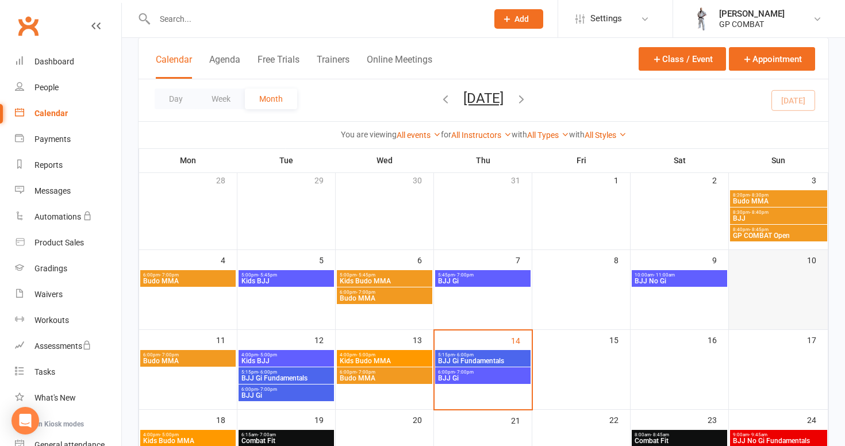
scroll to position [74, 0]
click at [757, 197] on span "- 8:30pm" at bounding box center [758, 195] width 19 height 5
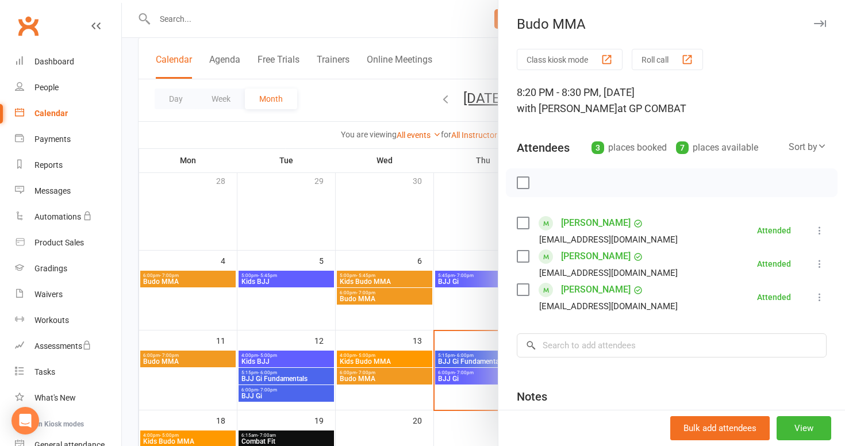
click at [465, 304] on div at bounding box center [483, 223] width 723 height 446
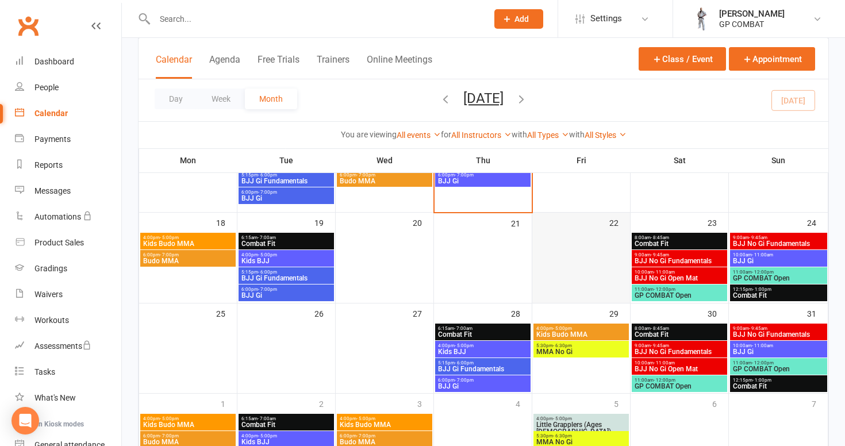
scroll to position [276, 0]
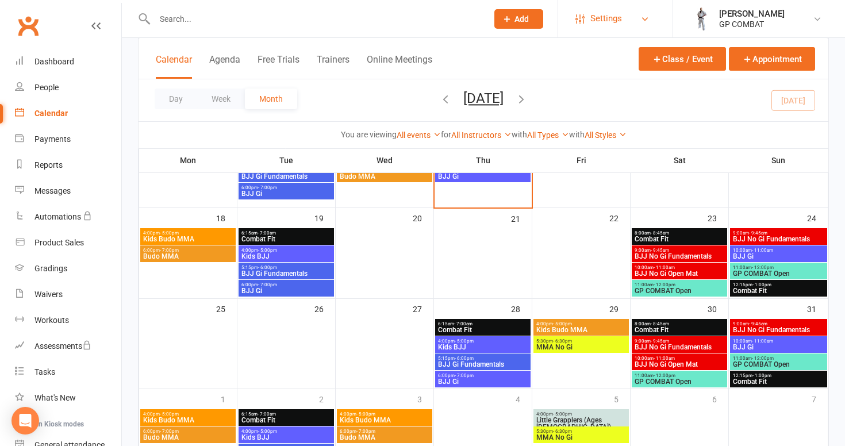
click at [602, 19] on span "Settings" at bounding box center [606, 19] width 32 height 26
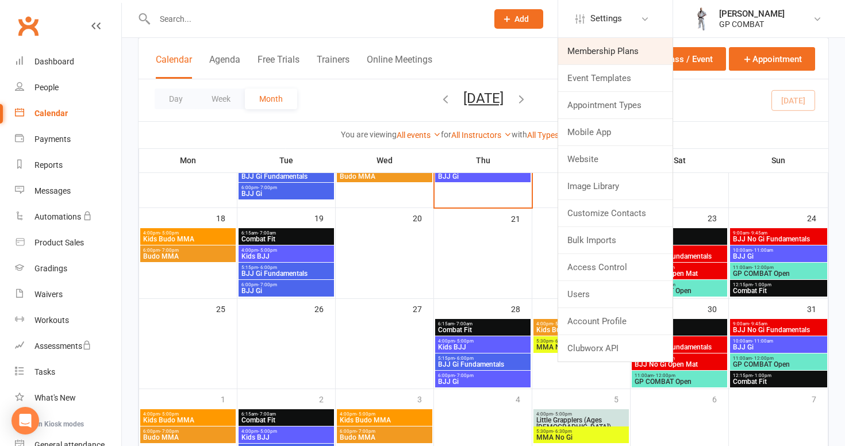
click at [599, 49] on link "Membership Plans" at bounding box center [615, 51] width 114 height 26
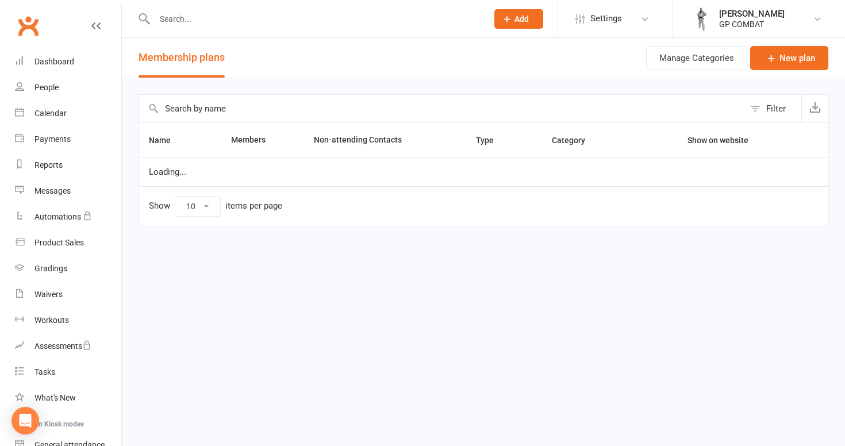
select select "50"
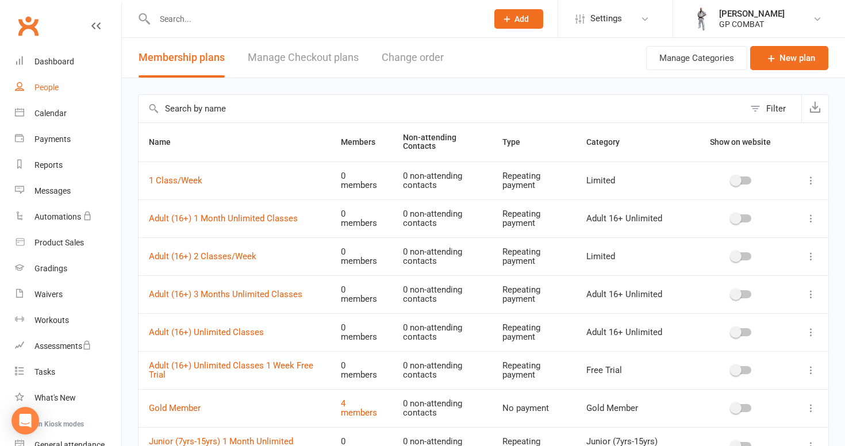
click at [57, 86] on div "People" at bounding box center [46, 87] width 24 height 9
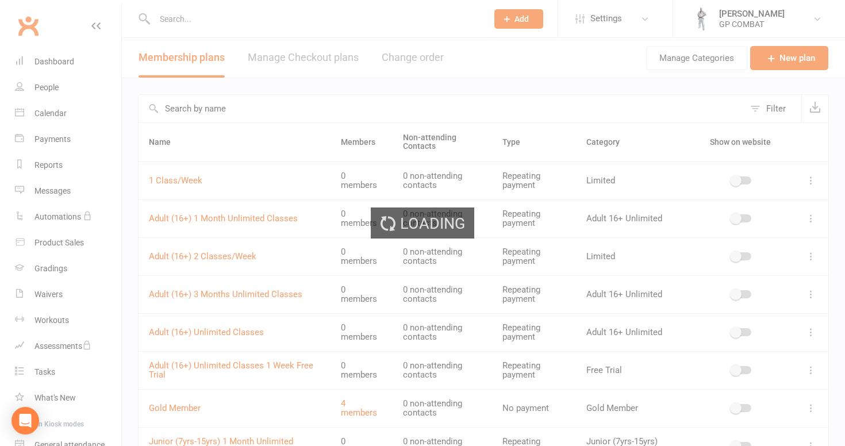
select select "100"
